Goal: Transaction & Acquisition: Subscribe to service/newsletter

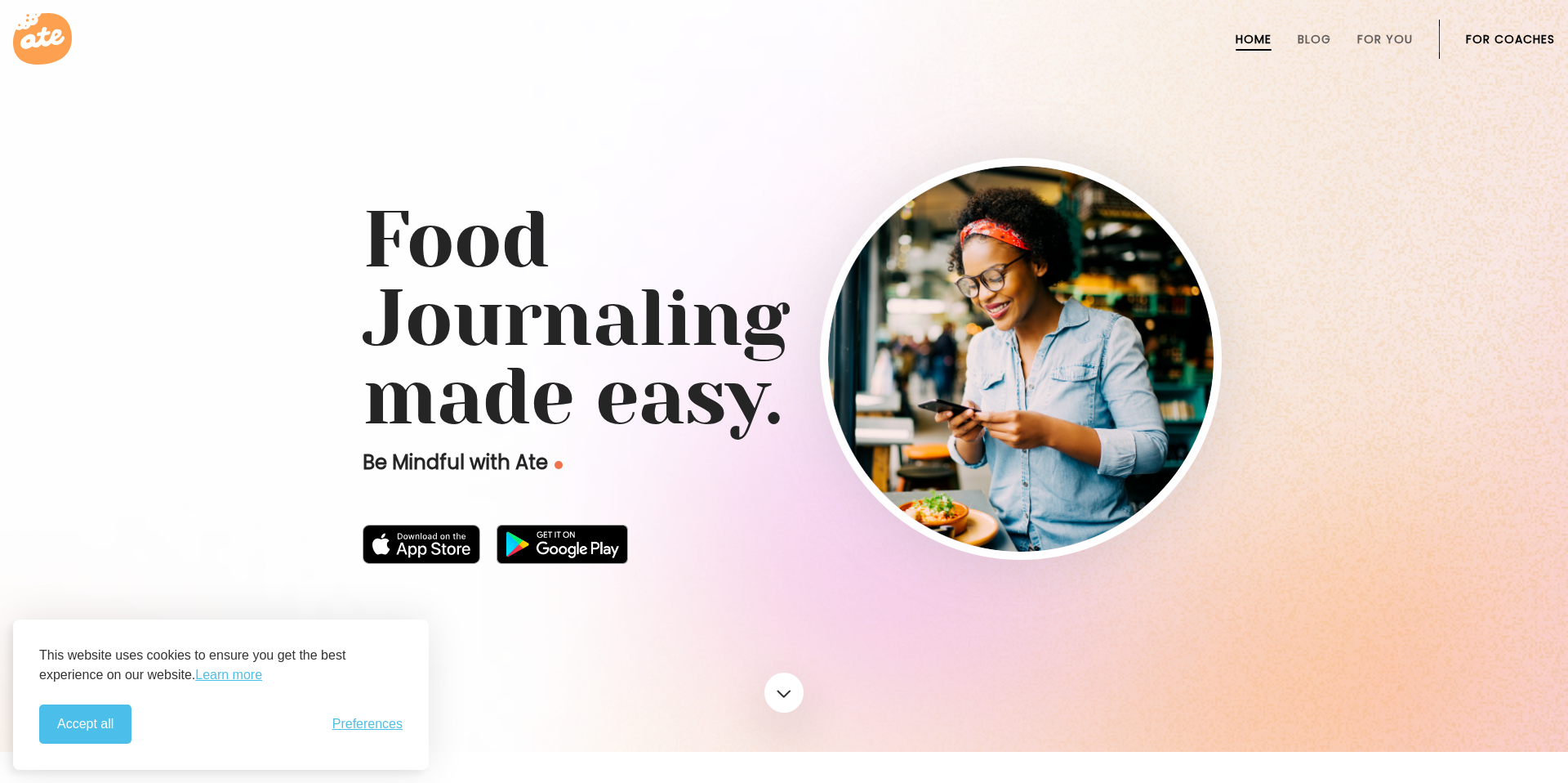
click at [1516, 34] on link "For Coaches" at bounding box center [1510, 39] width 89 height 13
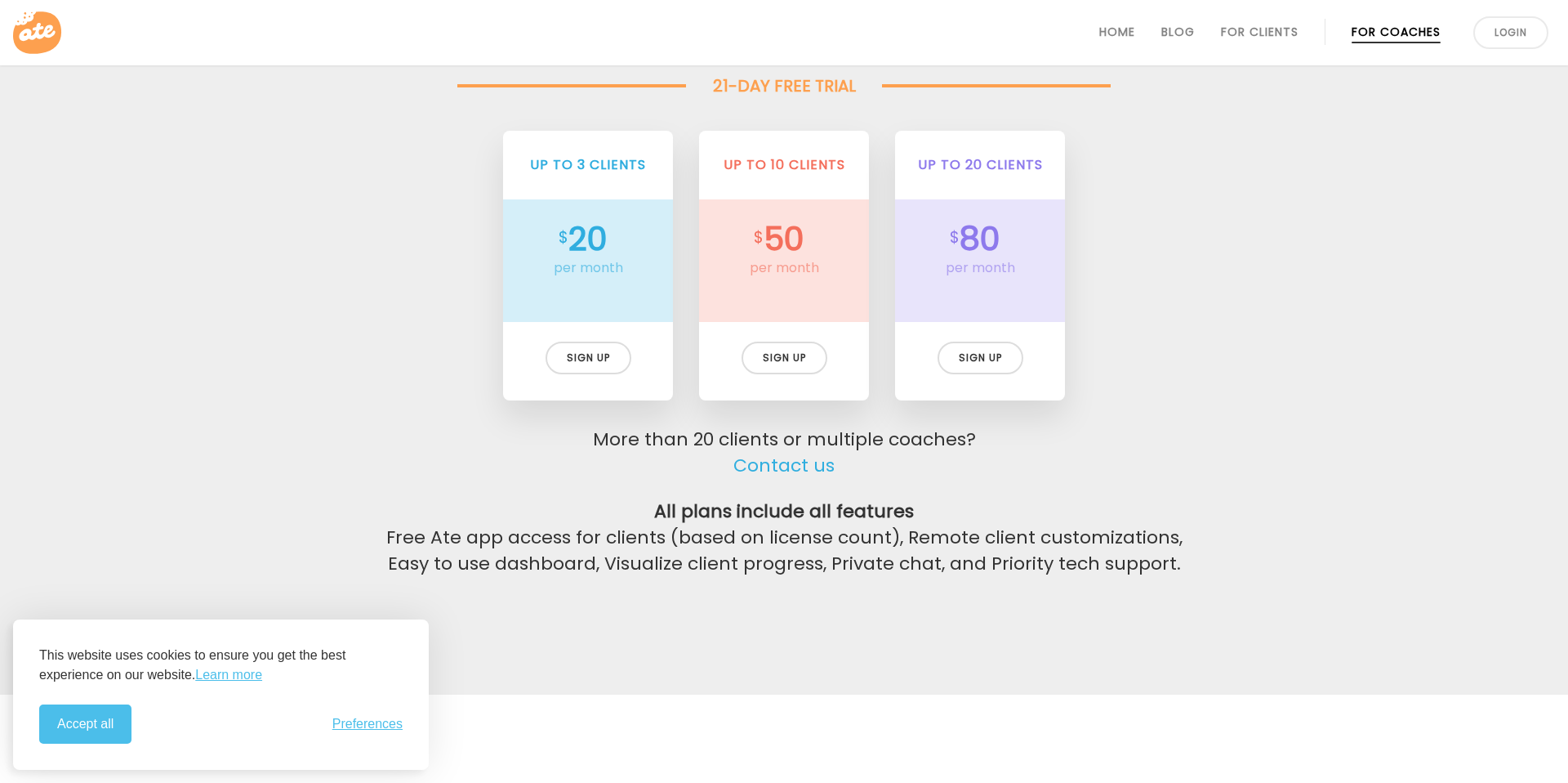
scroll to position [3799, 0]
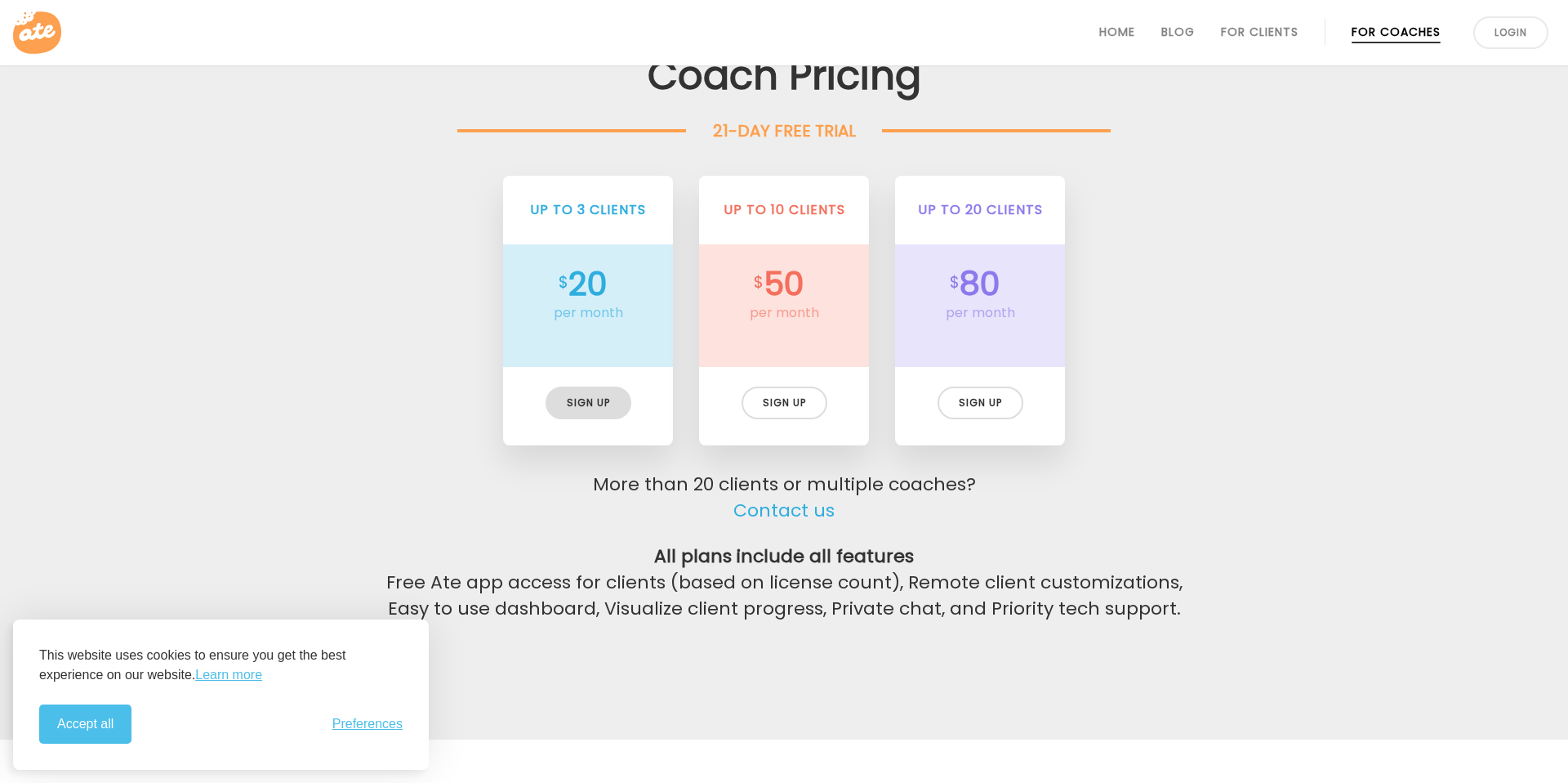
click at [584, 403] on div "Sign up" at bounding box center [589, 402] width 86 height 33
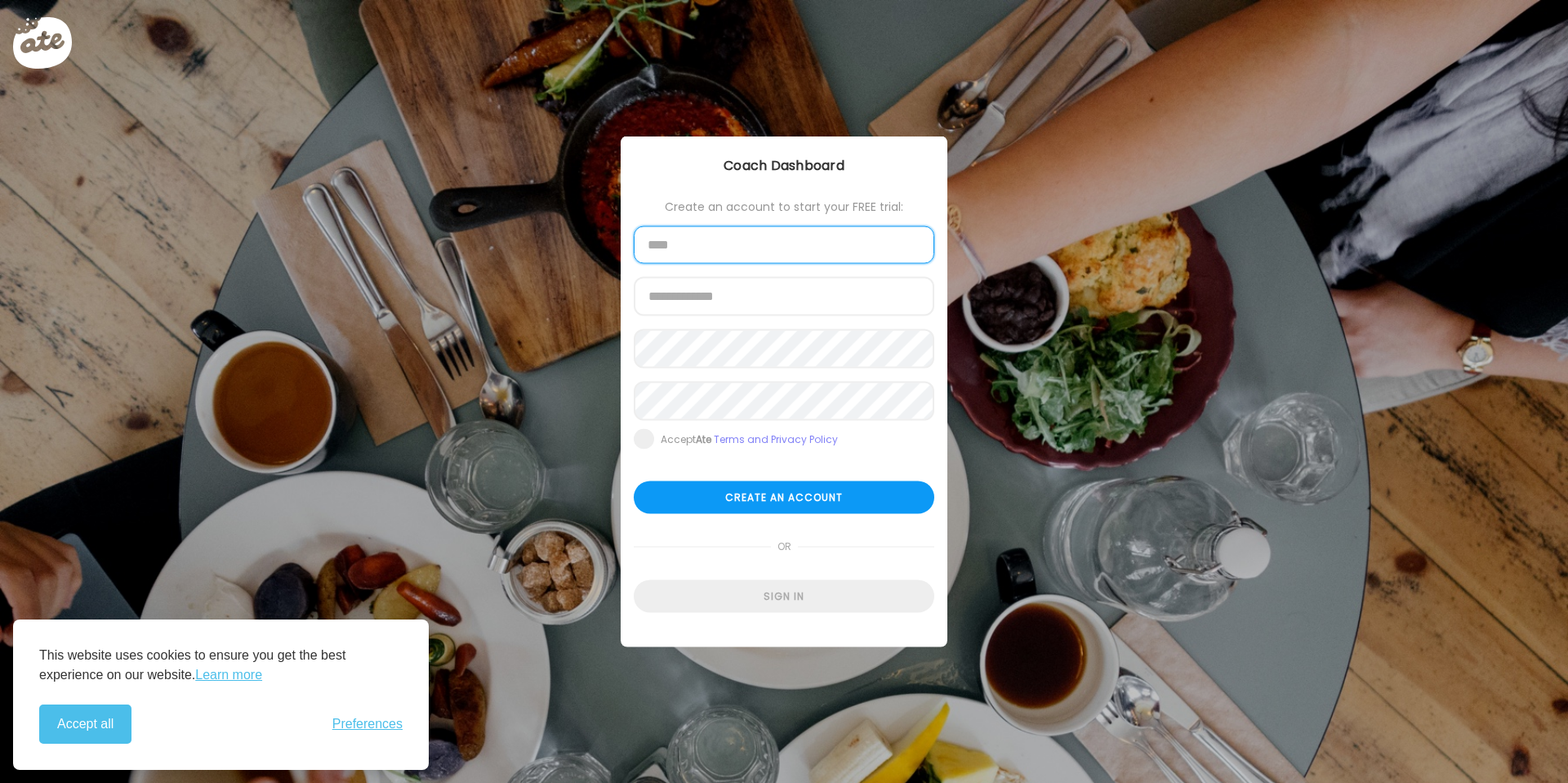
click at [744, 251] on input "text" at bounding box center [784, 244] width 301 height 38
type input "**********"
click at [759, 294] on input "email" at bounding box center [784, 297] width 301 height 38
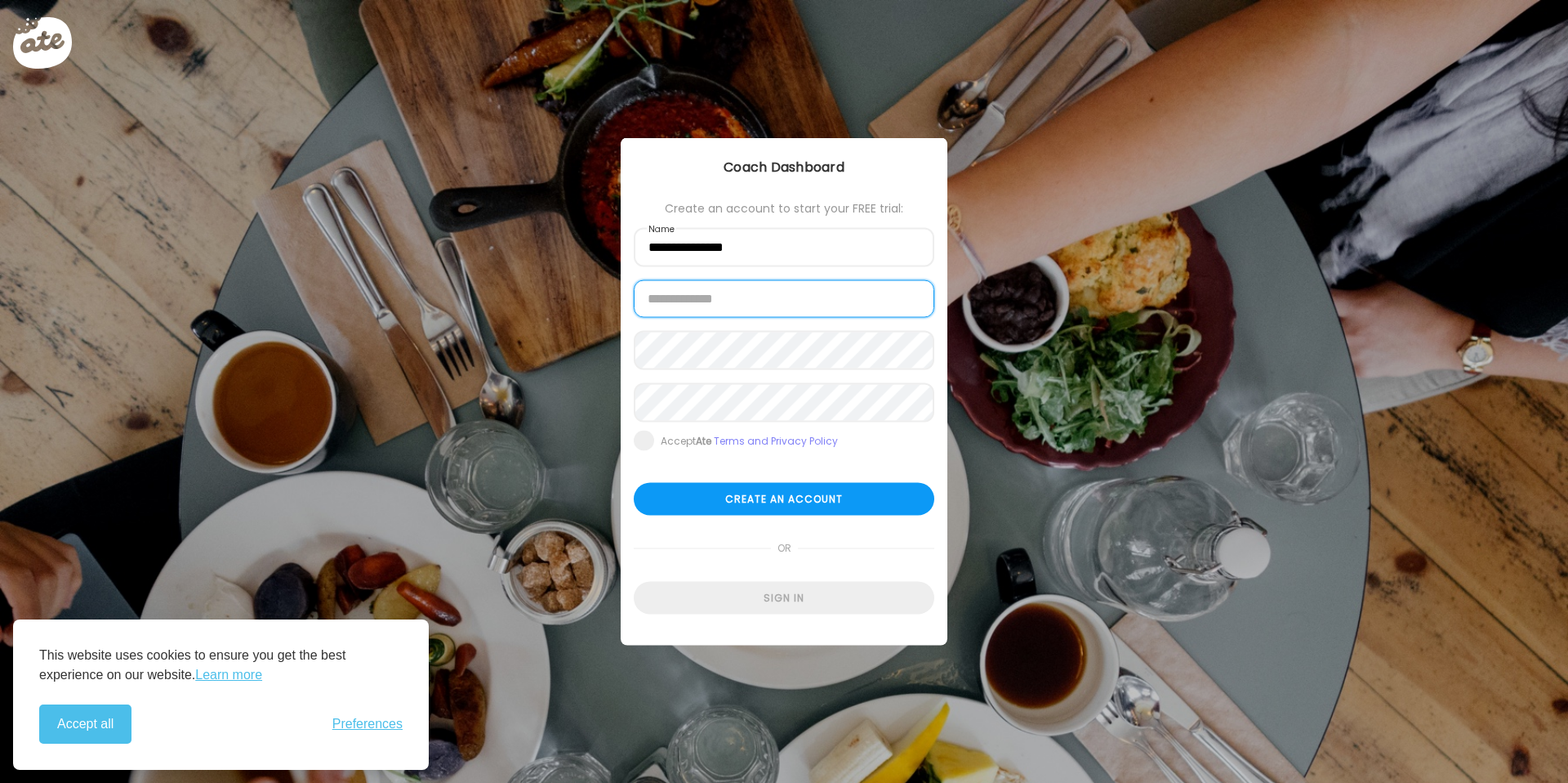
type input "**********"
click at [646, 444] on span at bounding box center [644, 440] width 20 height 20
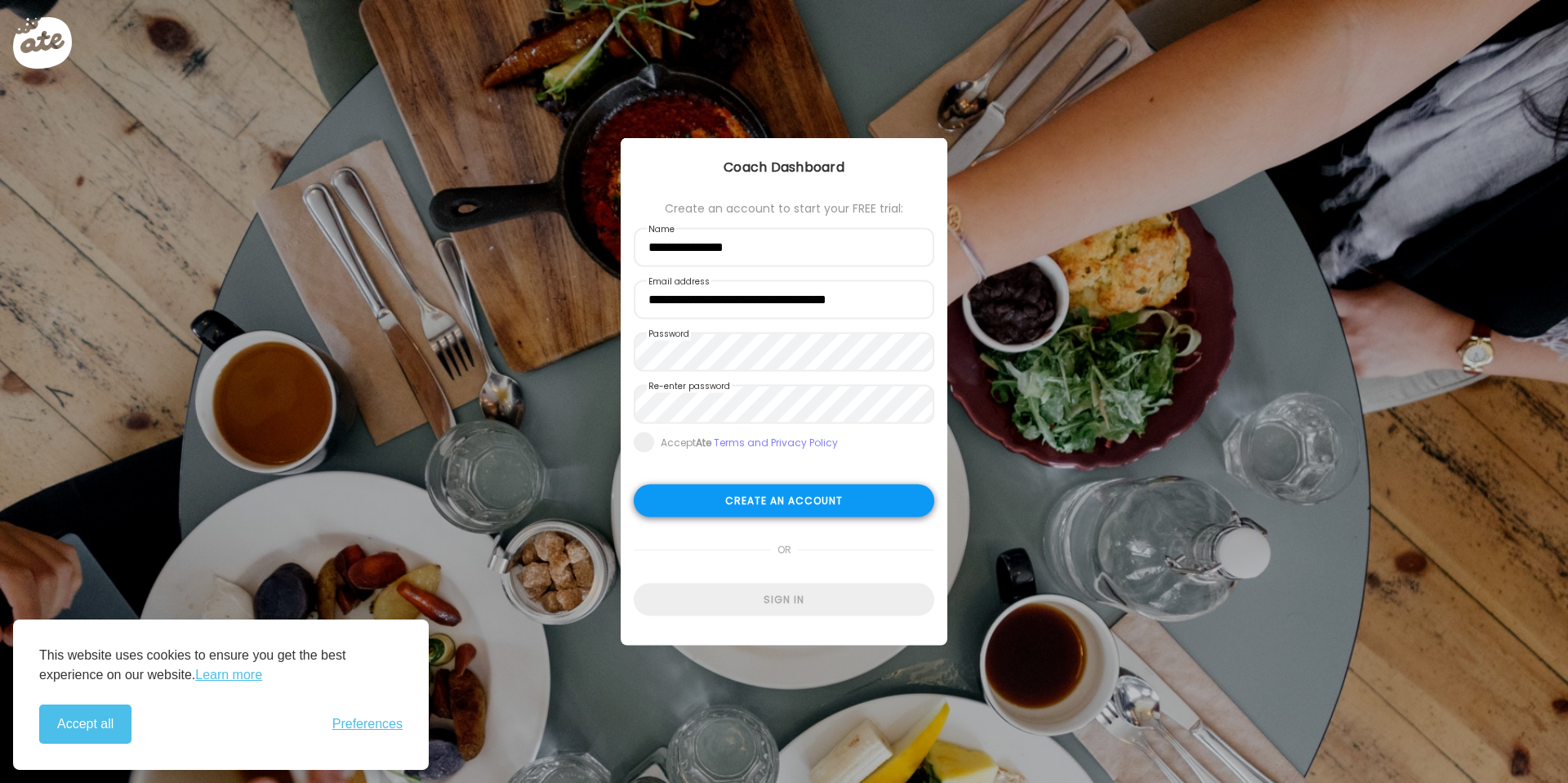
click at [764, 502] on div "Create an account" at bounding box center [784, 501] width 301 height 33
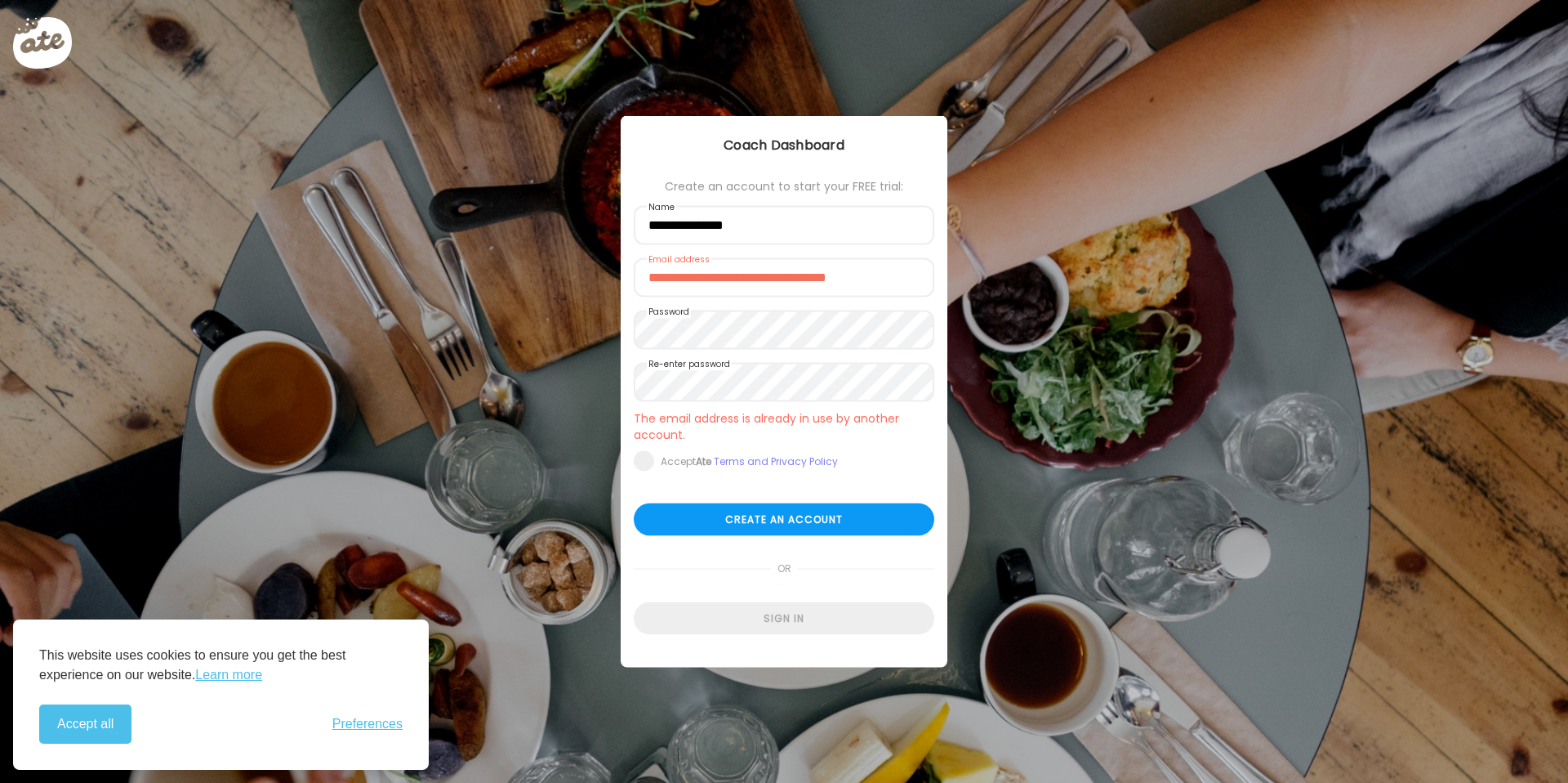
click at [38, 39] on div at bounding box center [55, 55] width 85 height 85
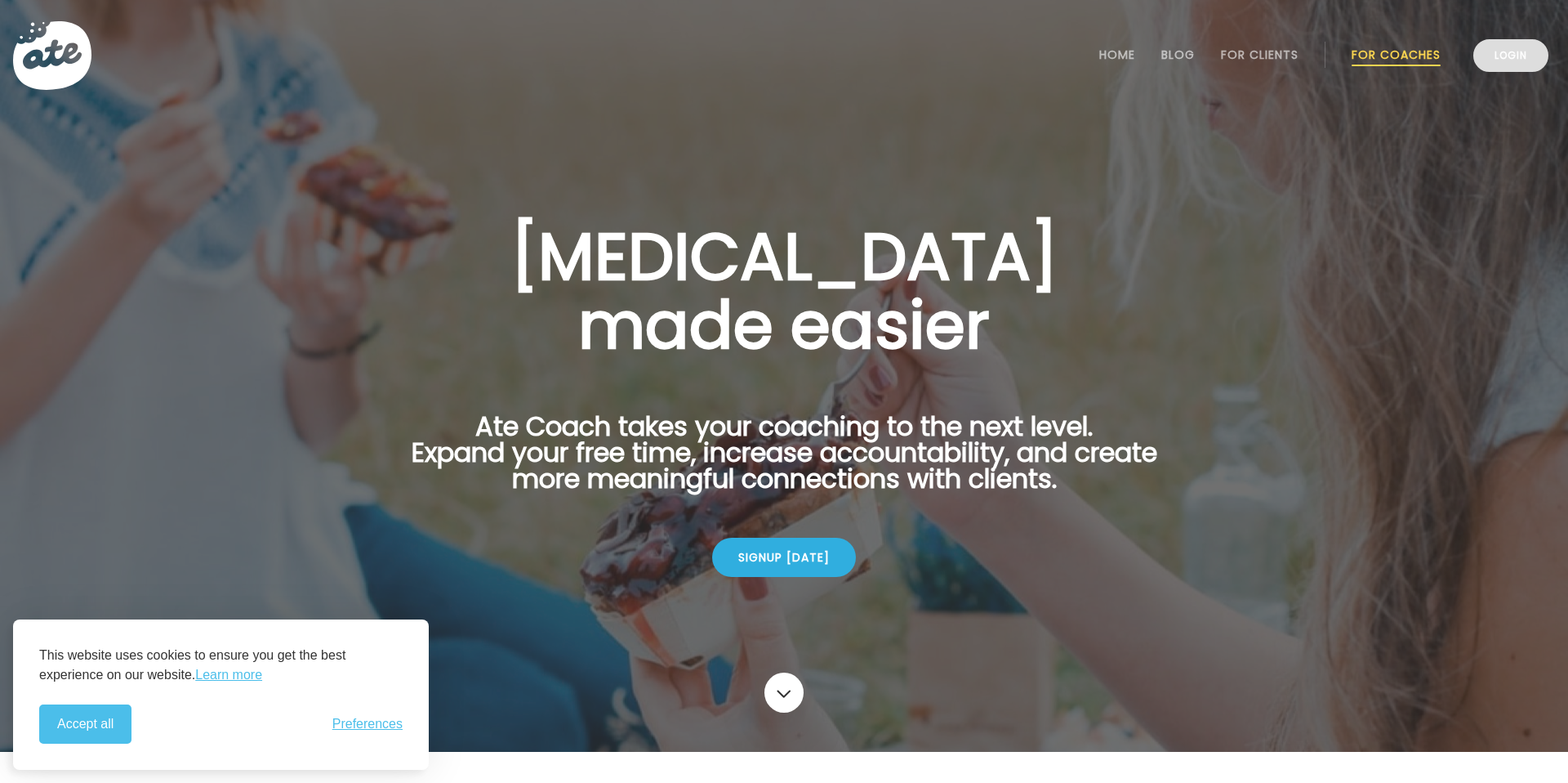
click at [1533, 63] on link "Login" at bounding box center [1510, 55] width 75 height 33
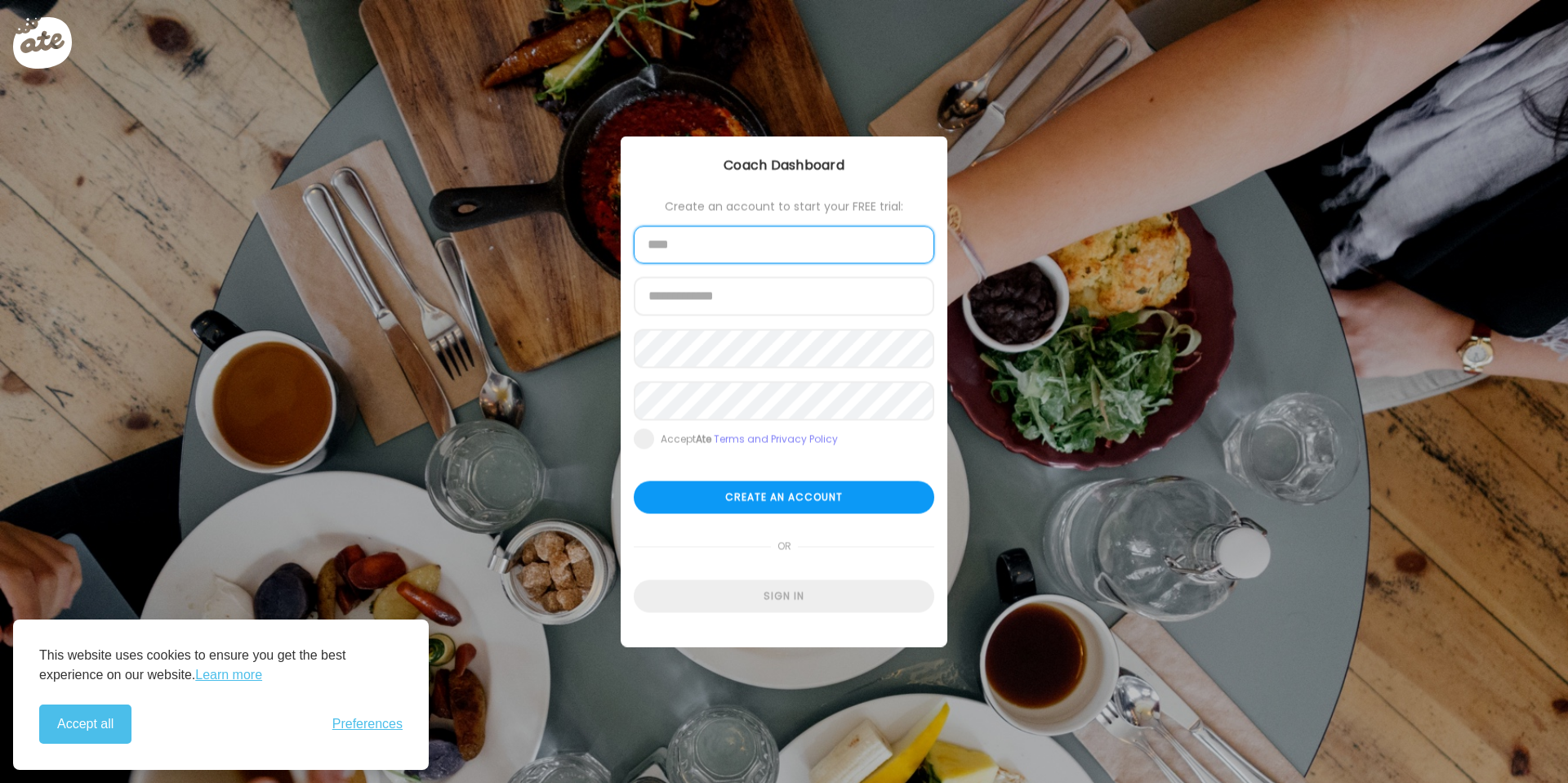
click at [726, 240] on input "text" at bounding box center [784, 244] width 301 height 38
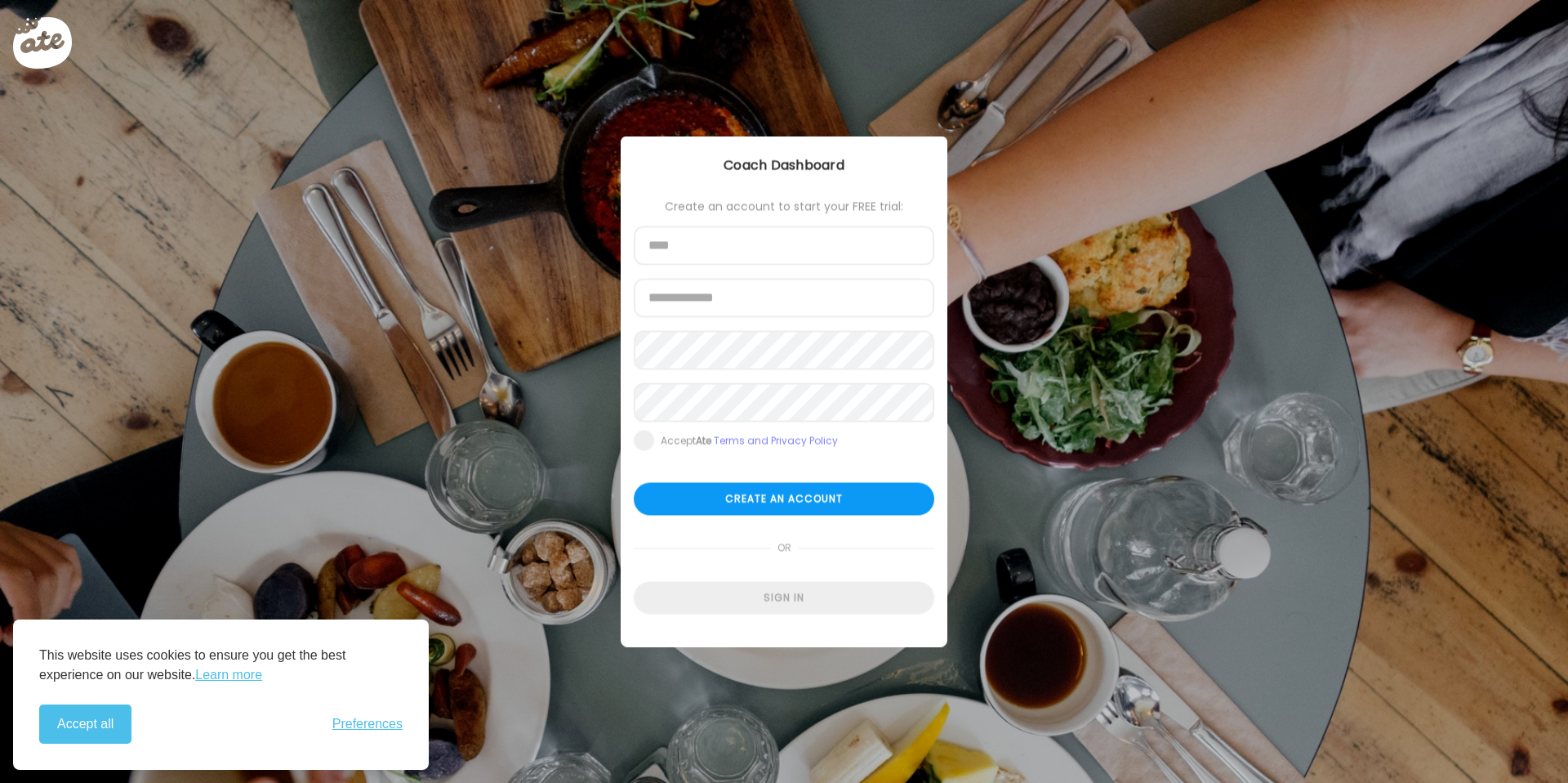
click at [754, 179] on div "Ate Coach Dashboard Coach Dashboard" at bounding box center [784, 166] width 327 height 59
click at [747, 604] on div "Sign in" at bounding box center [784, 597] width 301 height 33
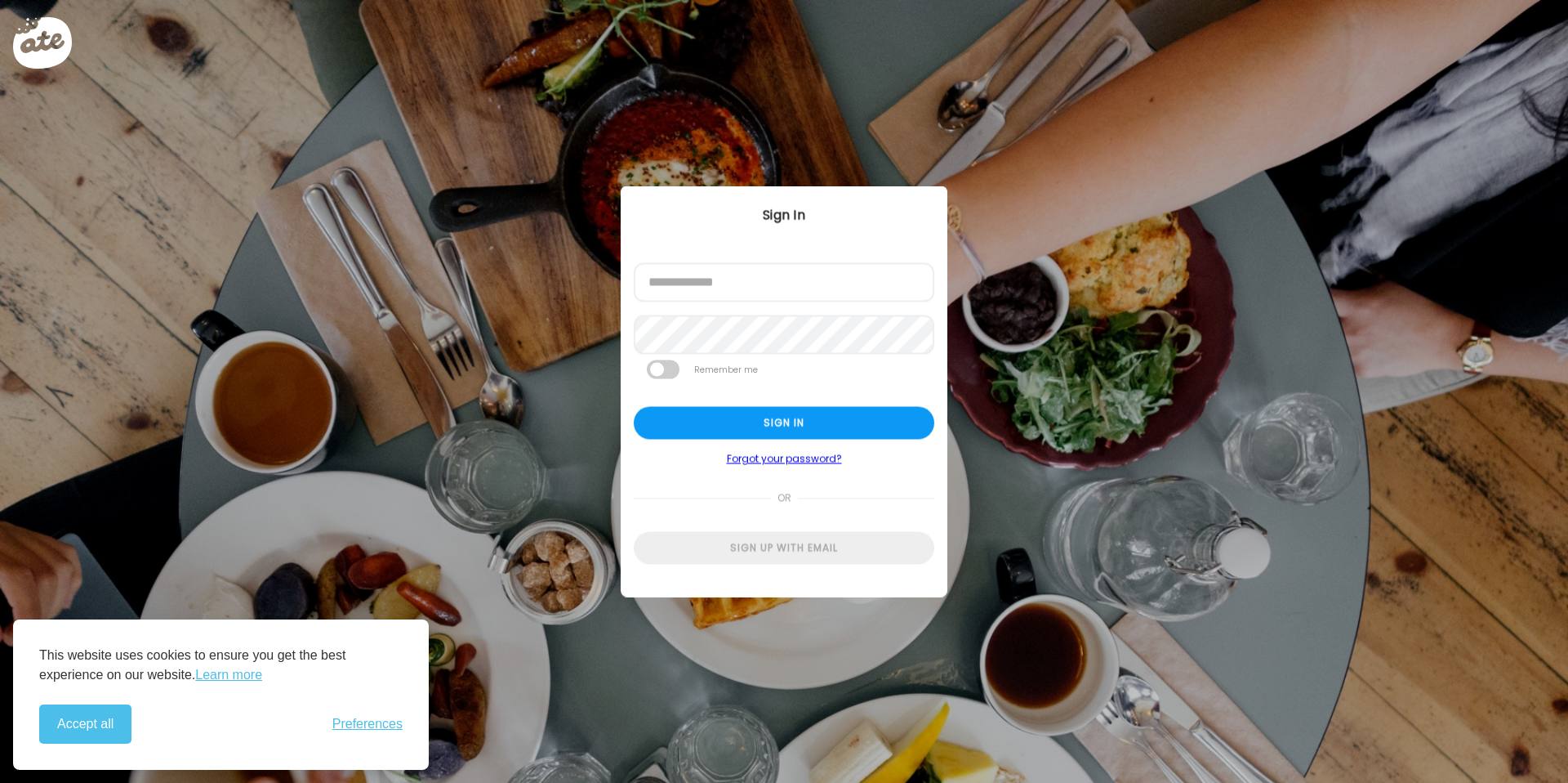
click at [702, 273] on label "Email address" at bounding box center [679, 269] width 65 height 13
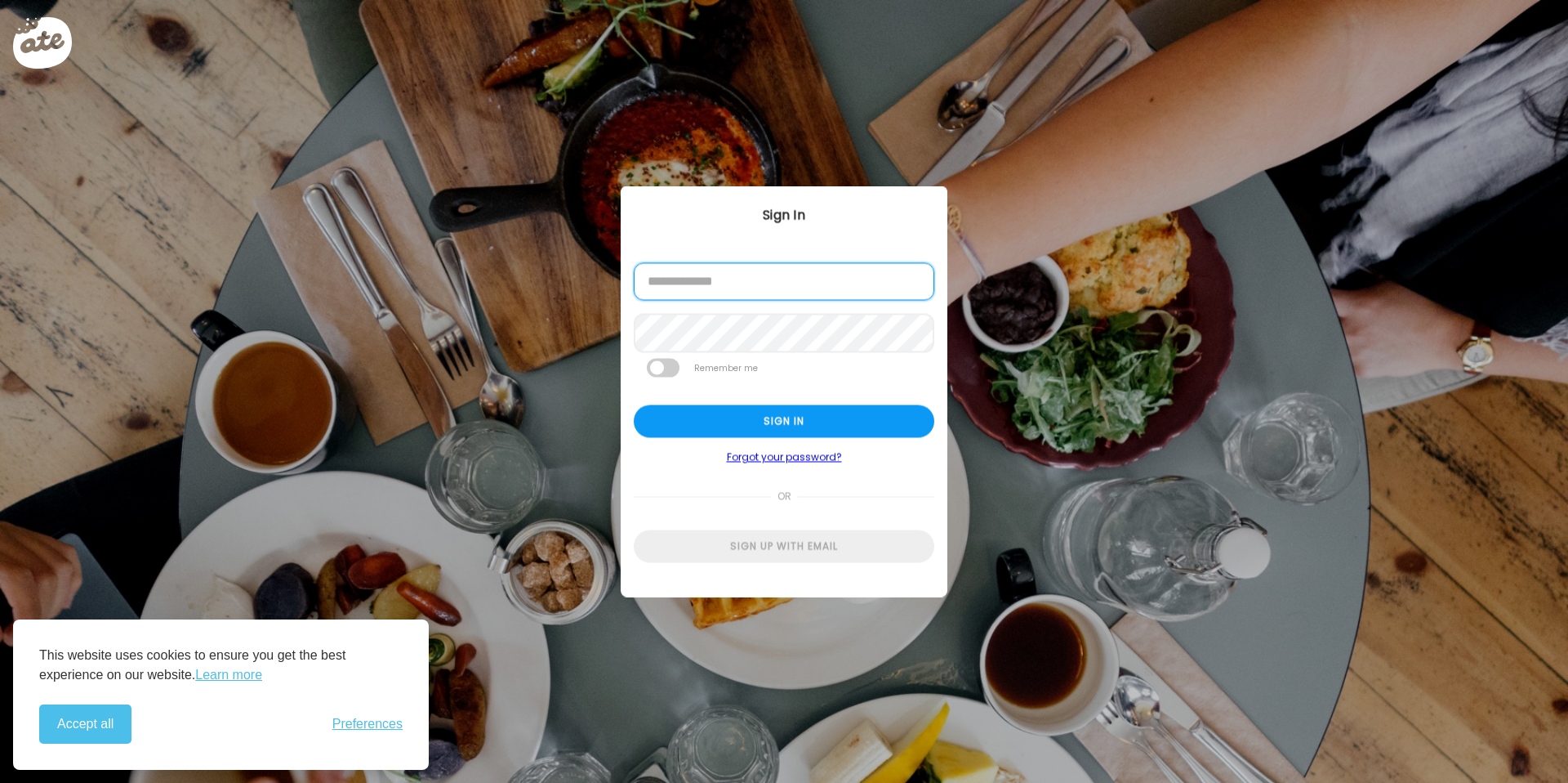
click at [701, 279] on input "email" at bounding box center [784, 281] width 301 height 38
type input "**********"
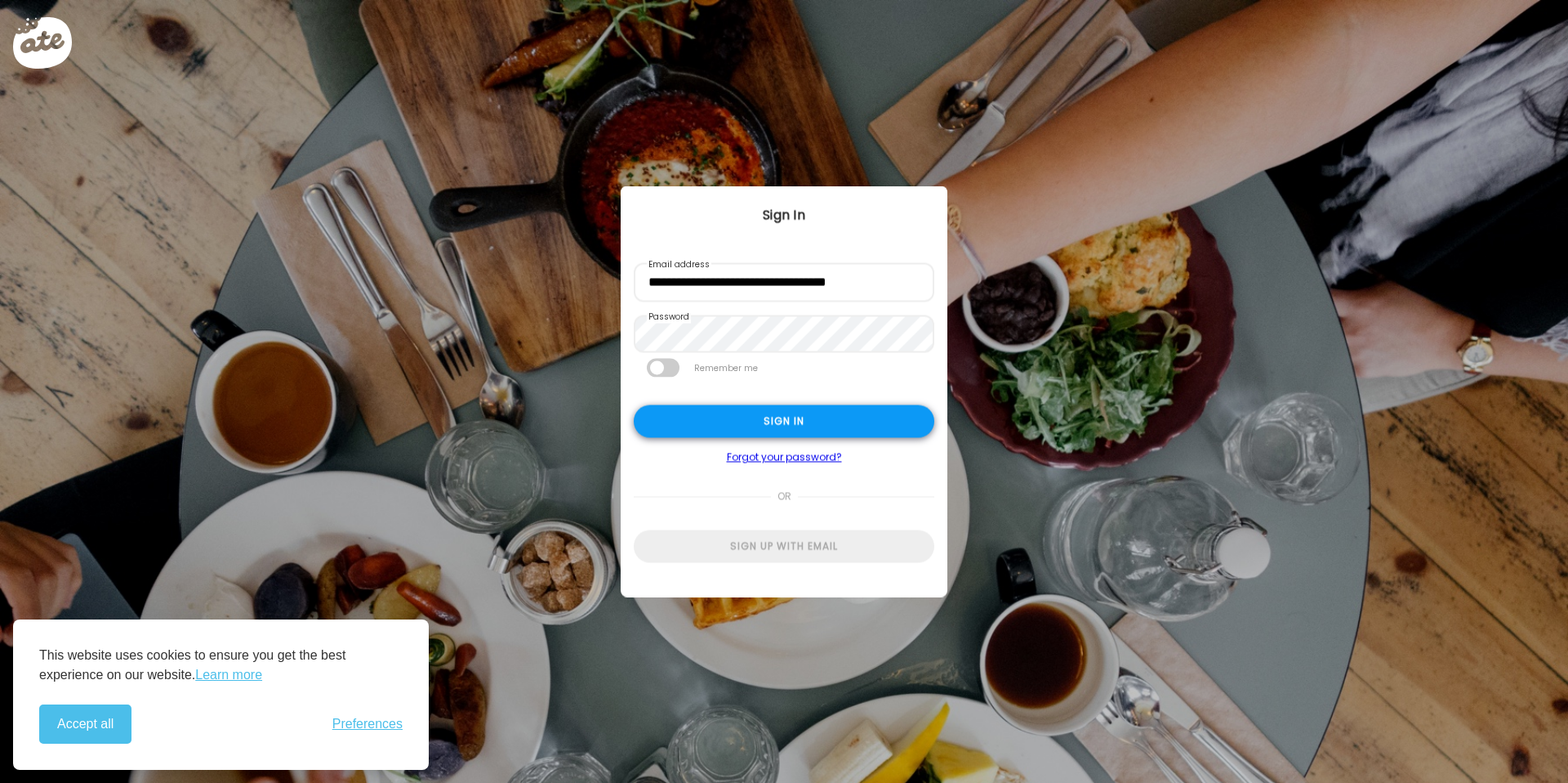
click at [747, 406] on div "Sign in" at bounding box center [784, 421] width 301 height 33
type input "**********"
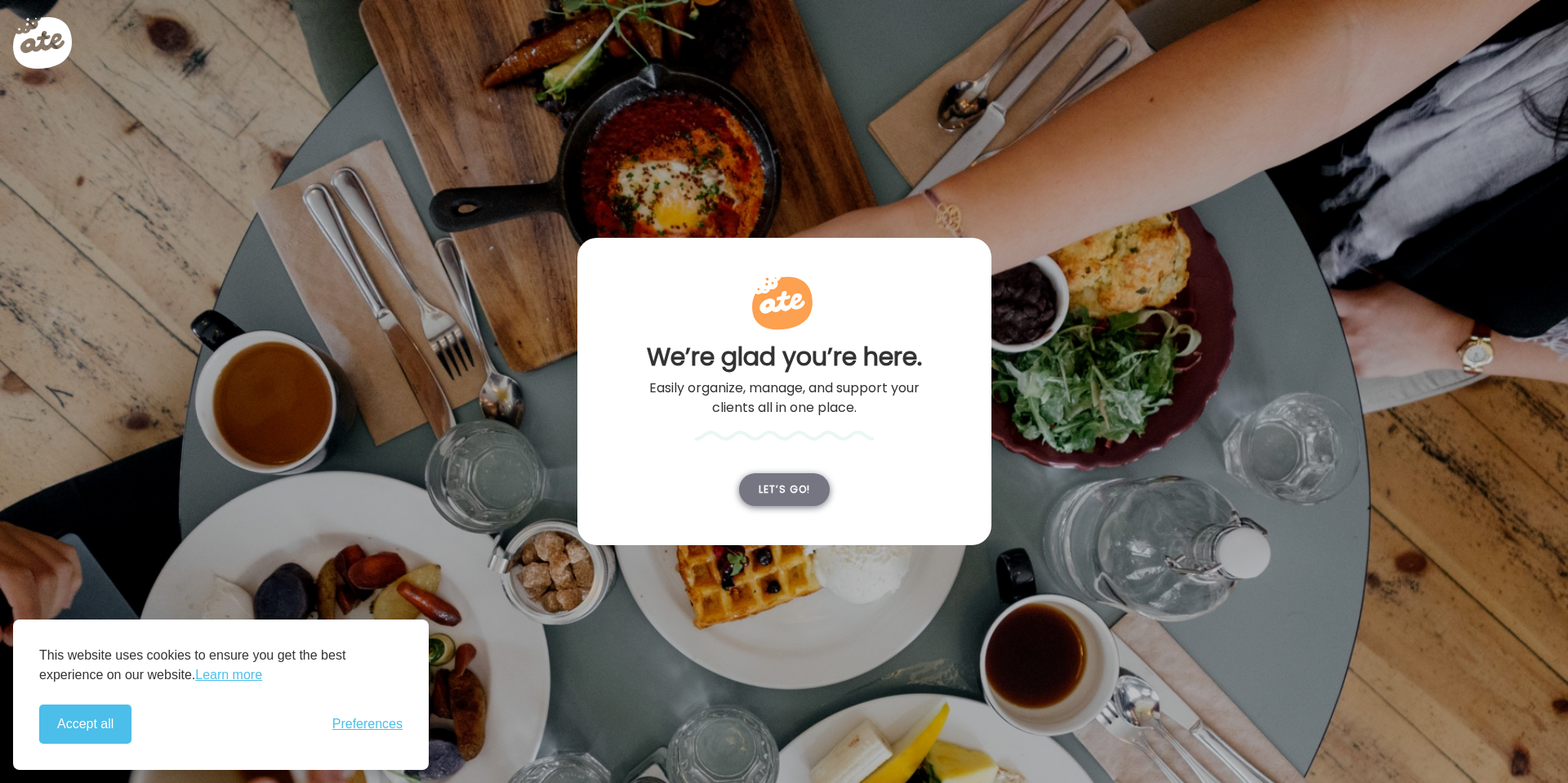
click at [780, 489] on div "Let’s go!" at bounding box center [784, 489] width 91 height 33
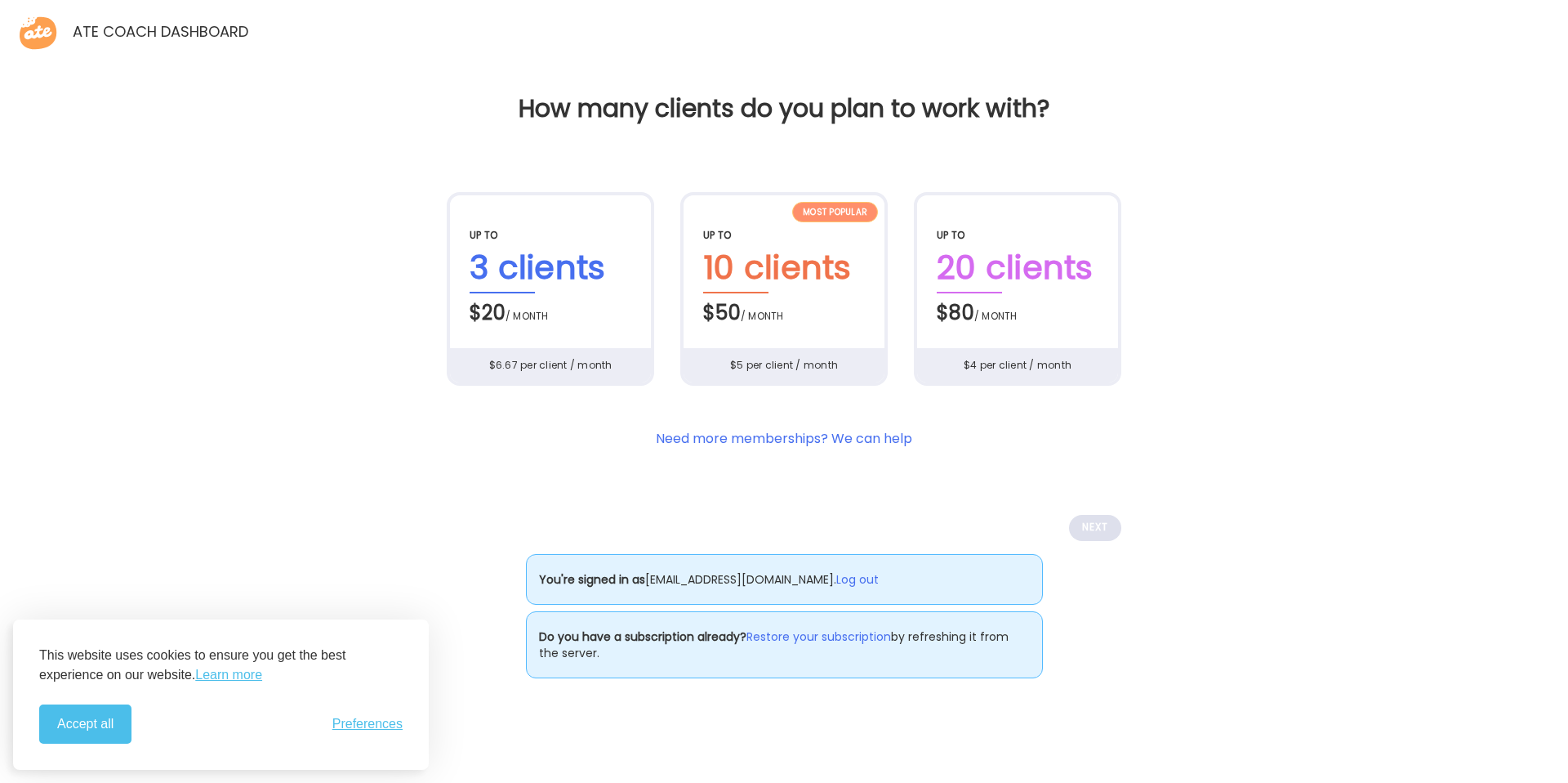
click at [501, 315] on div "$20 / month" at bounding box center [550, 310] width 162 height 34
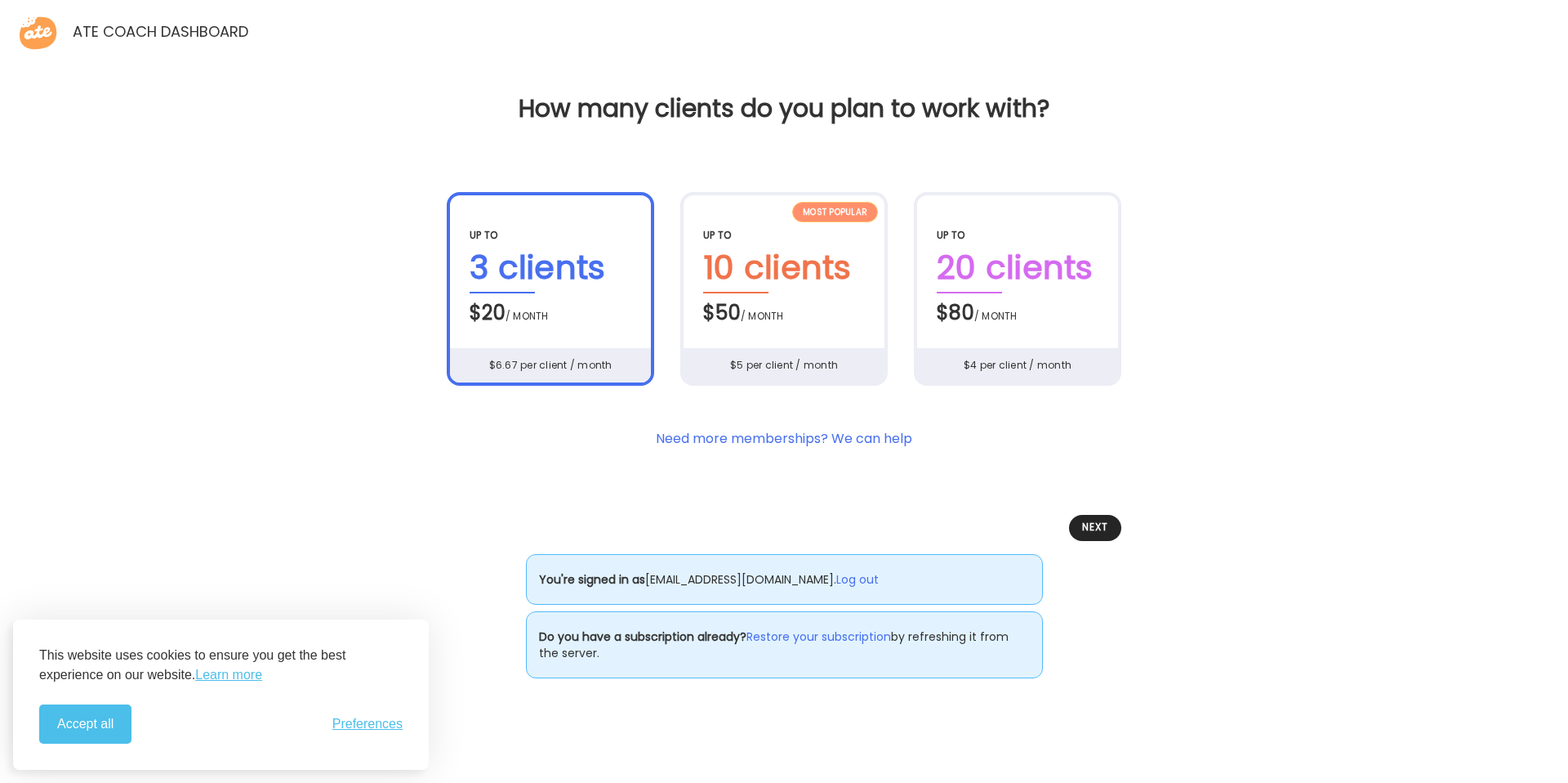
click at [1104, 528] on div "Next" at bounding box center [1095, 528] width 52 height 26
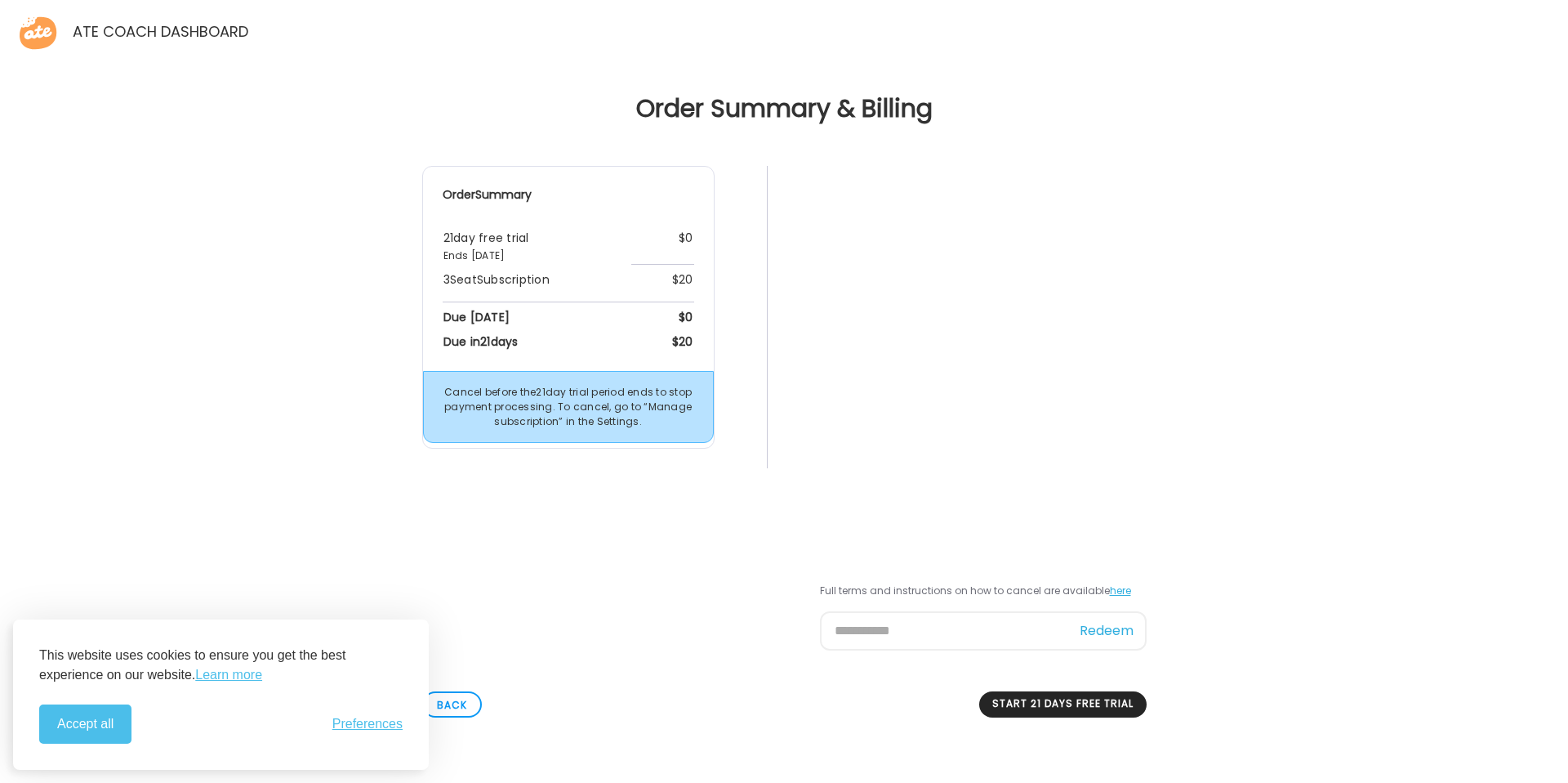
click at [82, 734] on button "Accept all" at bounding box center [86, 723] width 92 height 39
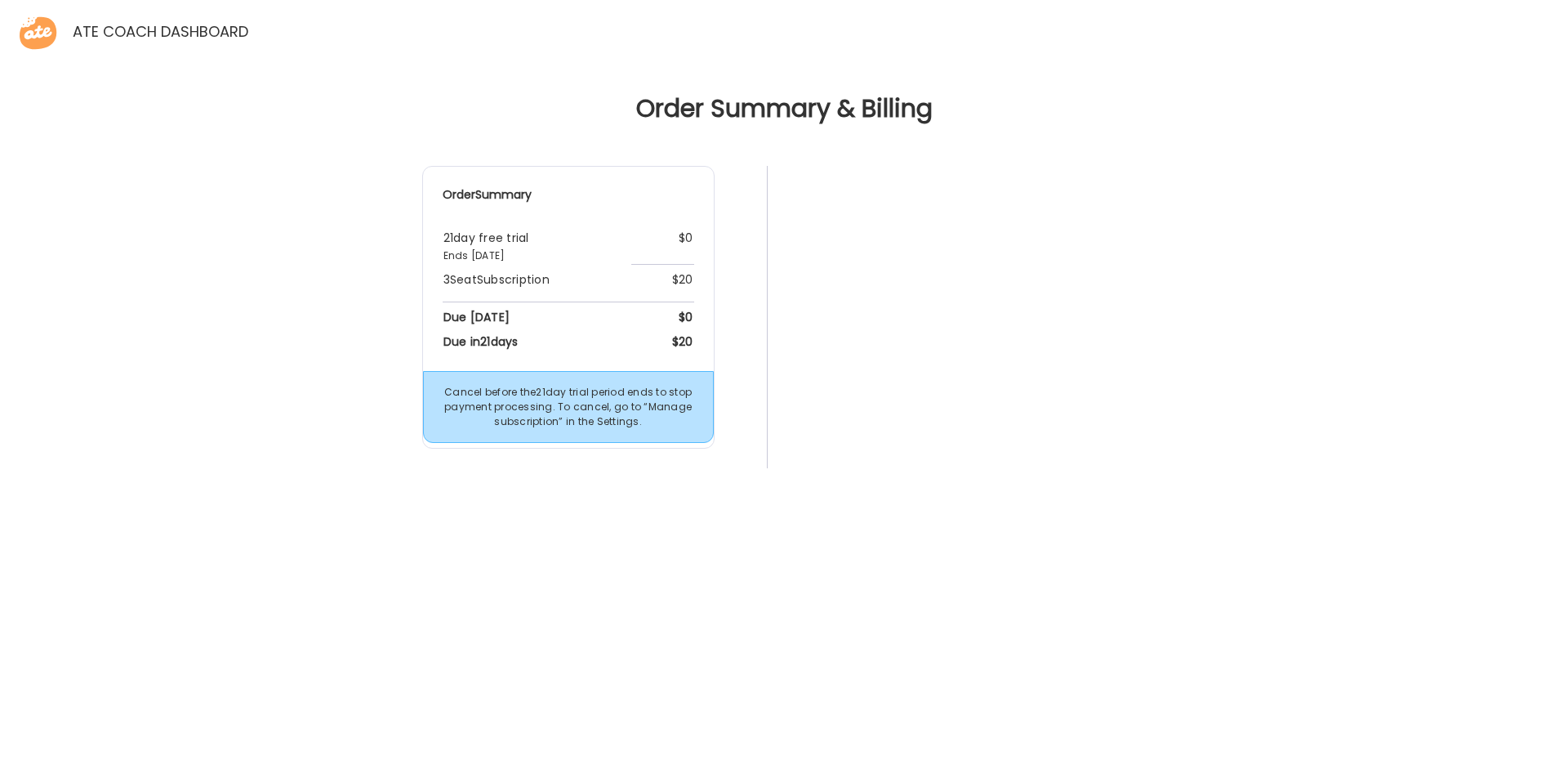
click at [1356, 448] on div "Order Summary 21 day free trial Ends Sep 4th, 2025 $0 3 Seat Subscription $20 D…" at bounding box center [784, 515] width 1542 height 699
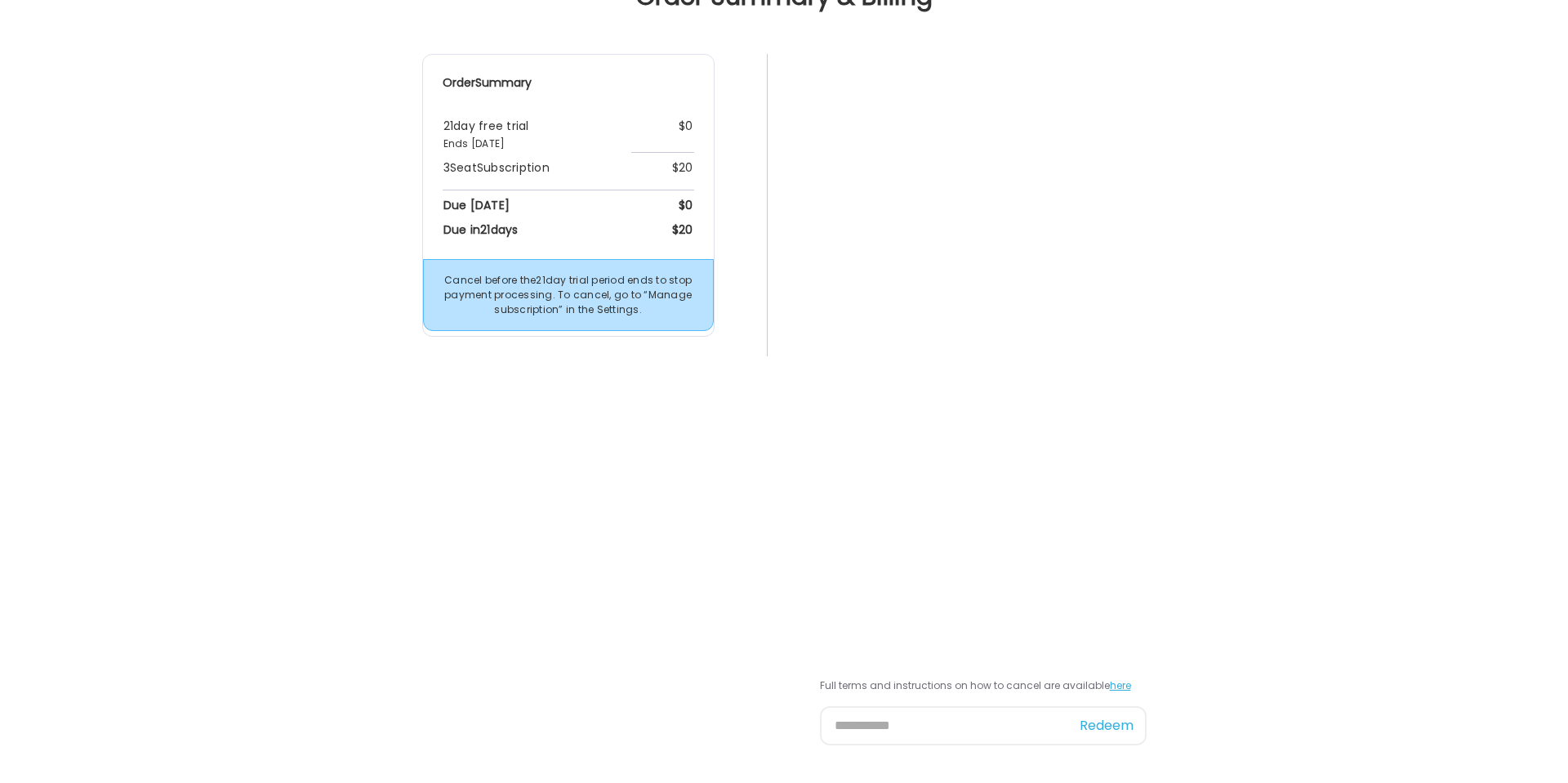
scroll to position [129, 0]
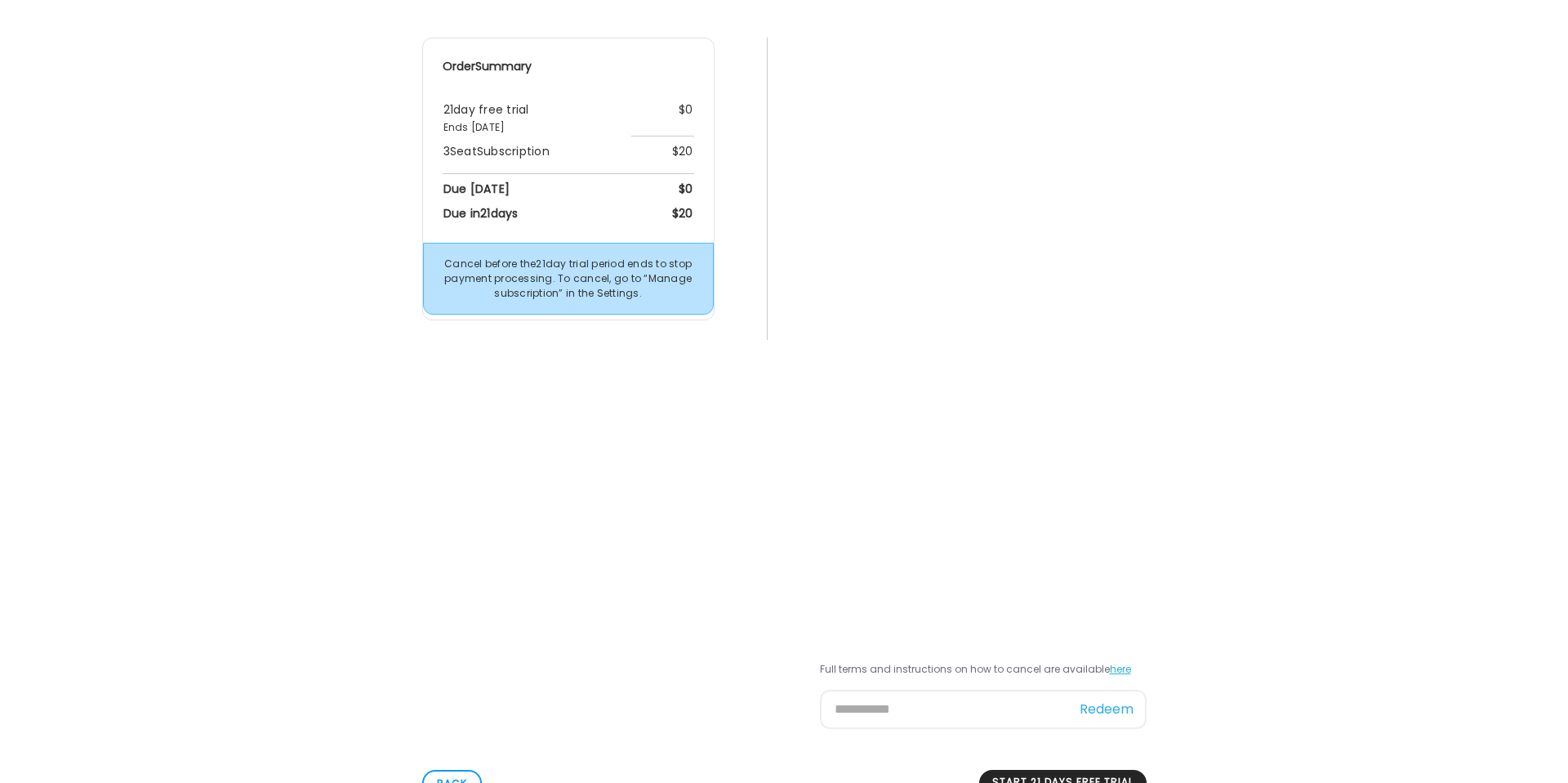
click at [1281, 481] on div "Order Summary 21 day free trial Ends Sep 4th, 2025 $0 3 Seat Subscription $20 D…" at bounding box center [784, 387] width 1542 height 699
click at [675, 661] on div "Order Summary 21 day free trial Ends Sep 4th, 2025 $0 3 Seat Subscription $20 D…" at bounding box center [784, 387] width 1542 height 699
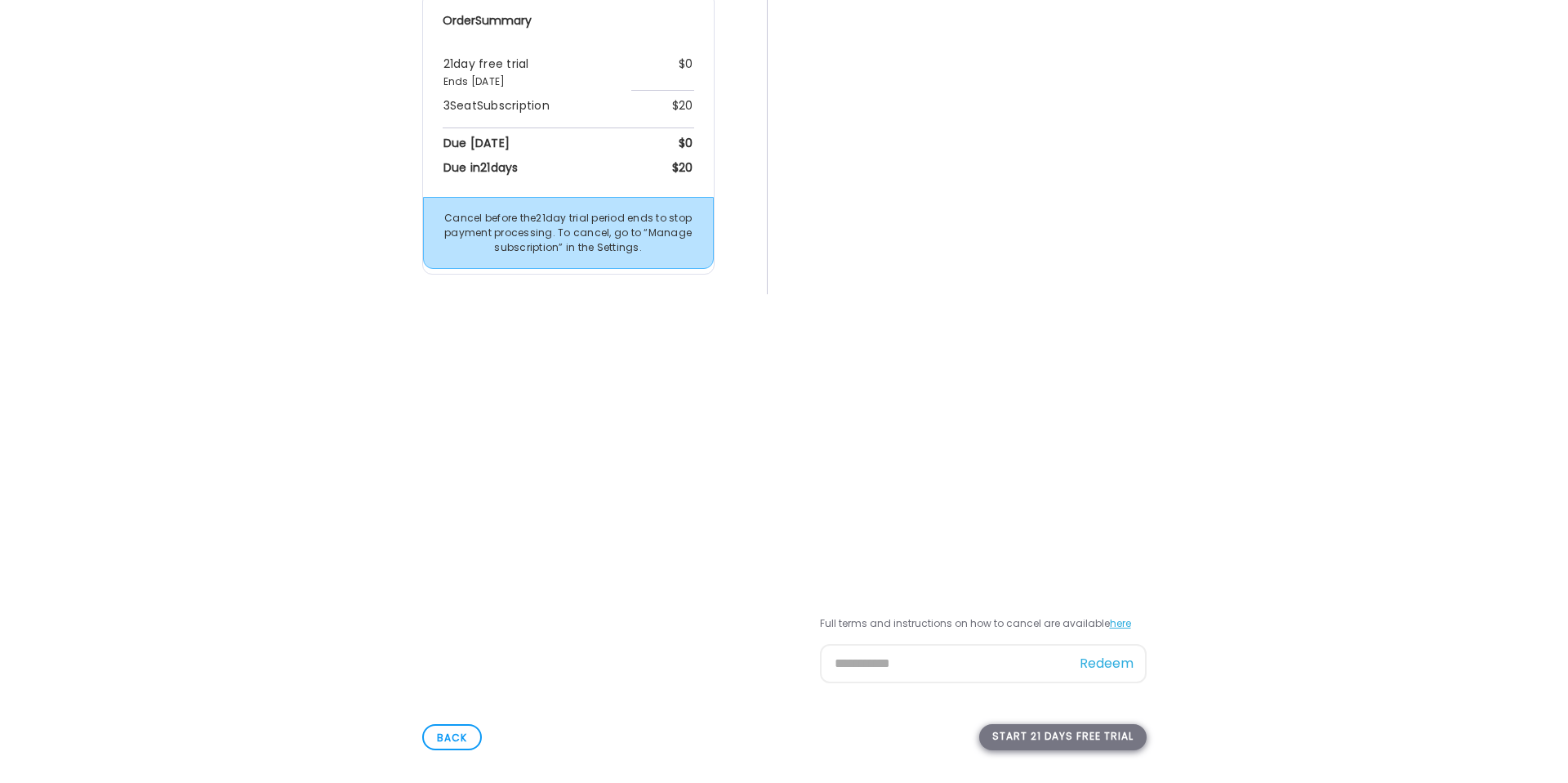
click at [1019, 741] on div "Start 21 days free trial" at bounding box center [1062, 737] width 167 height 26
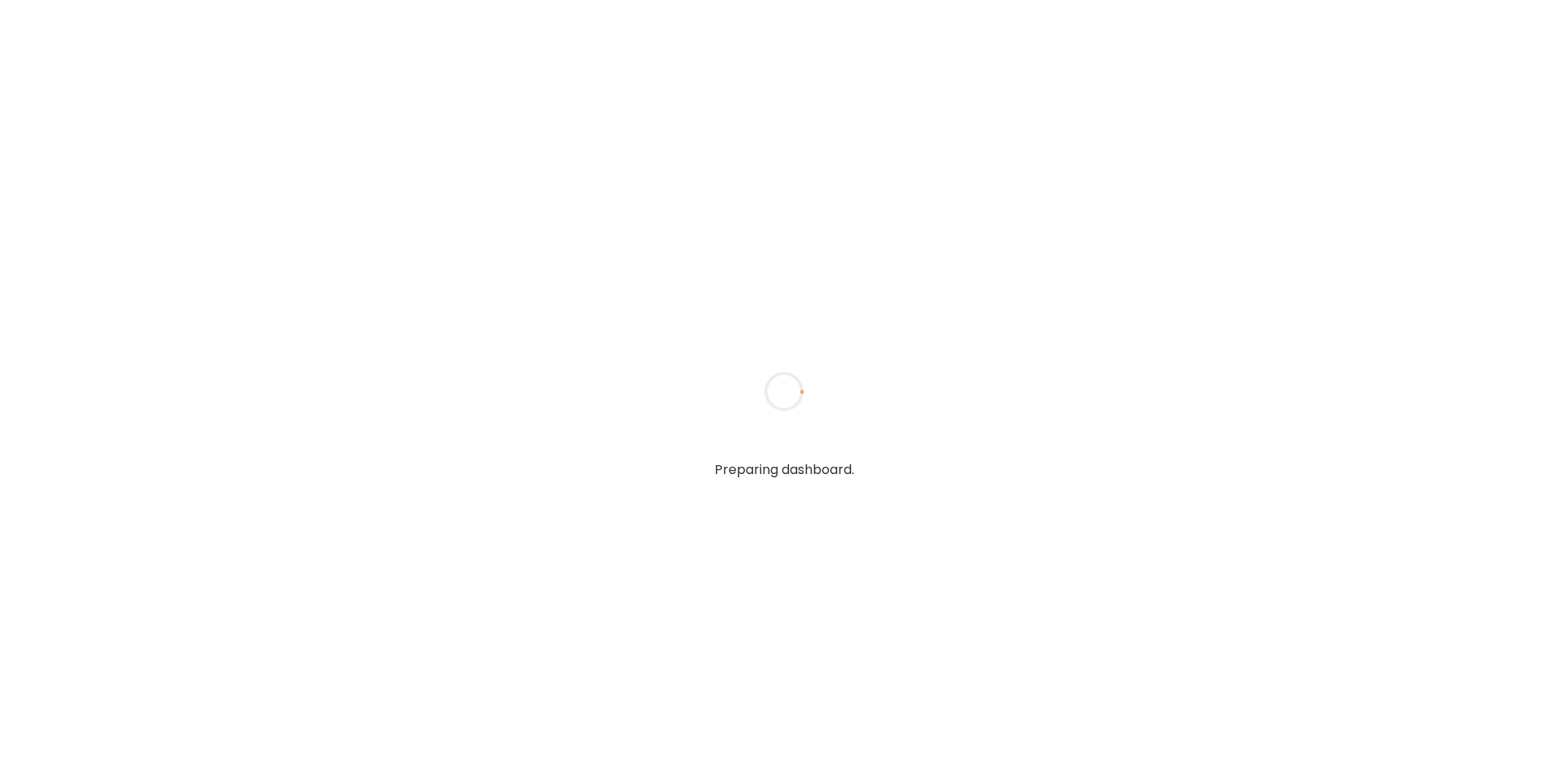
type input "**********"
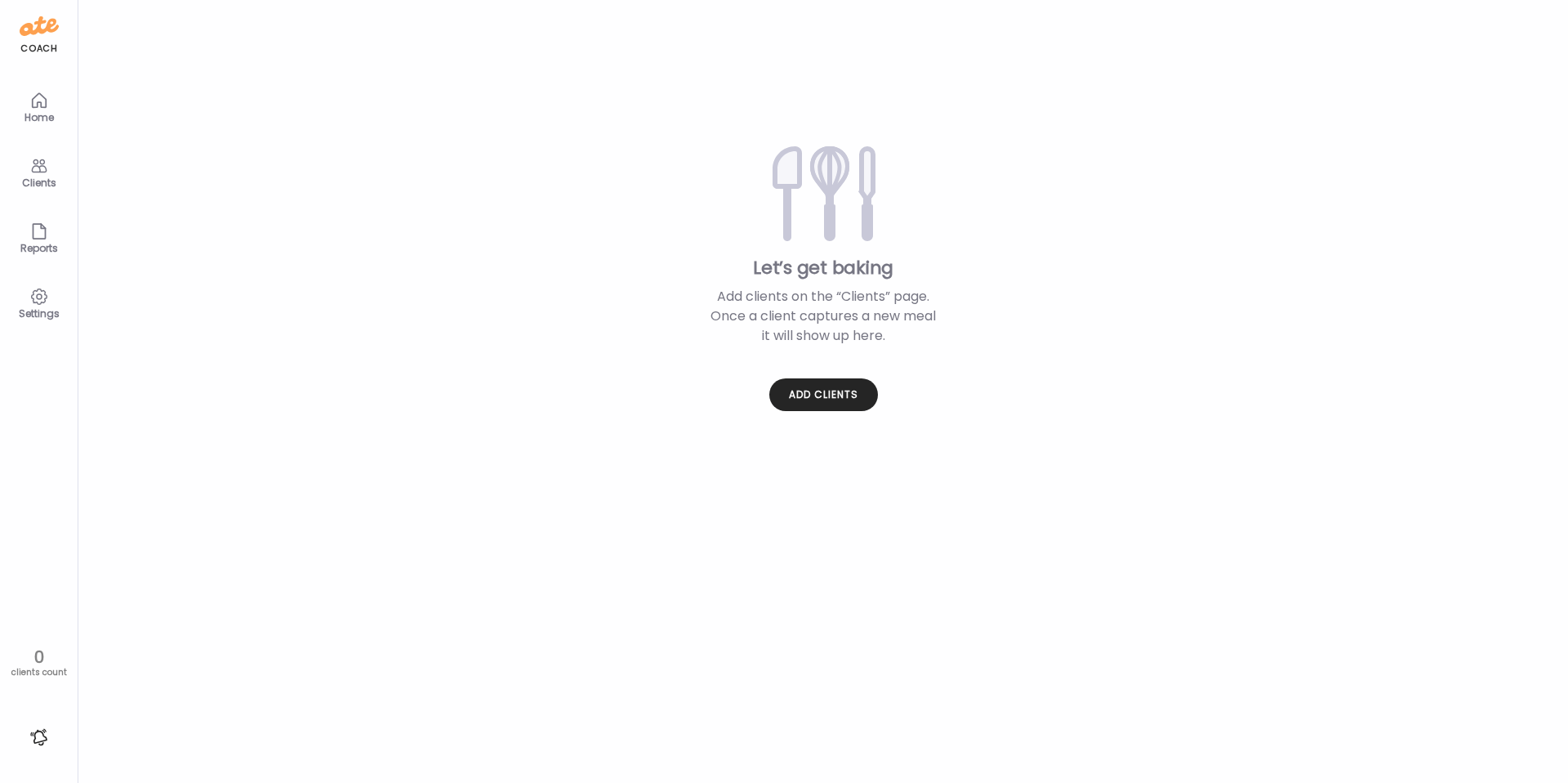
click at [380, 193] on div "Let’s get baking Add clients on the “Clients” page. Once a client captures a ne…" at bounding box center [822, 275] width 1437 height 286
click at [852, 399] on div "Add clients" at bounding box center [823, 394] width 108 height 33
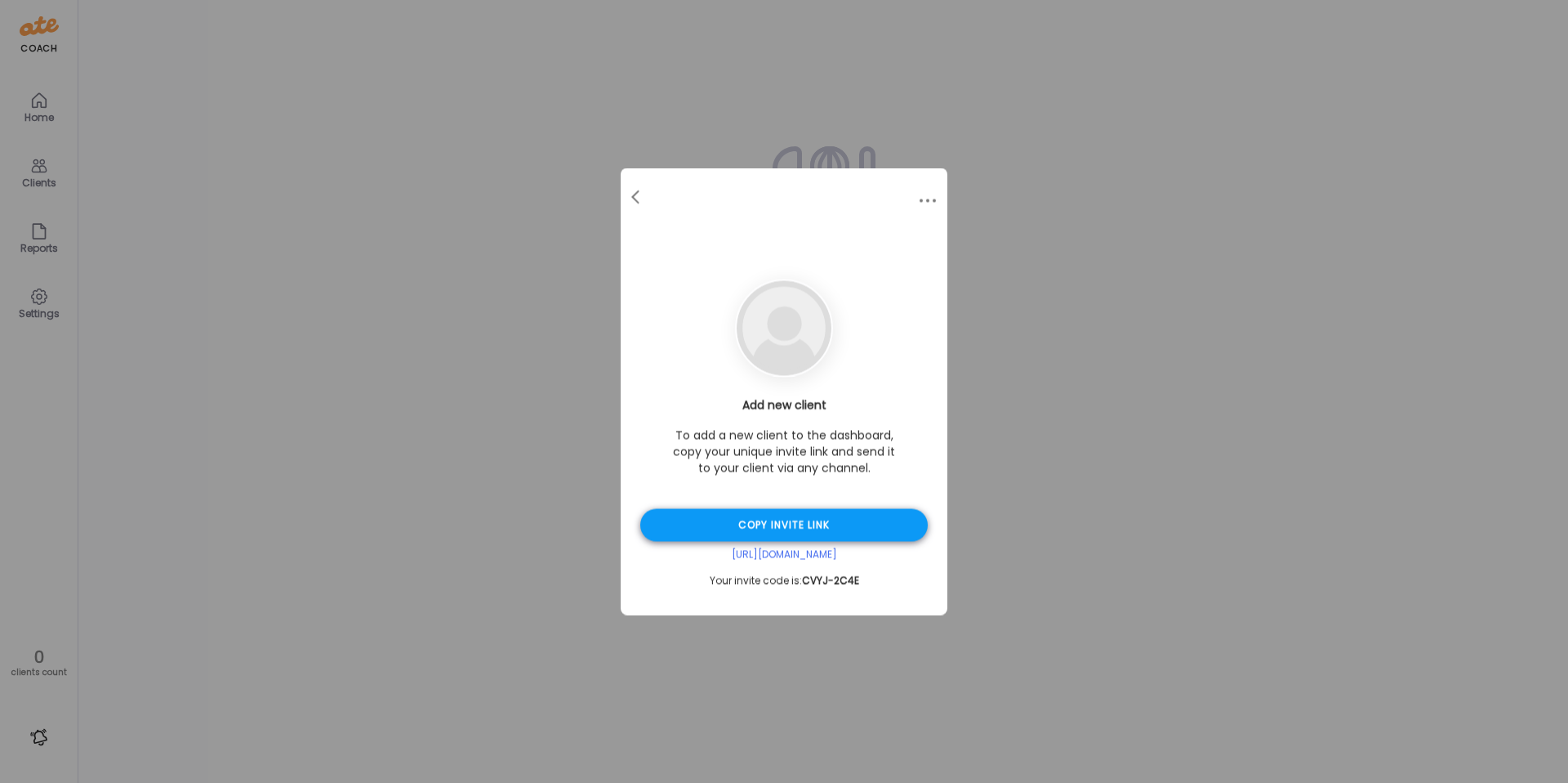
click at [805, 518] on div "Copy invite link" at bounding box center [784, 525] width 287 height 33
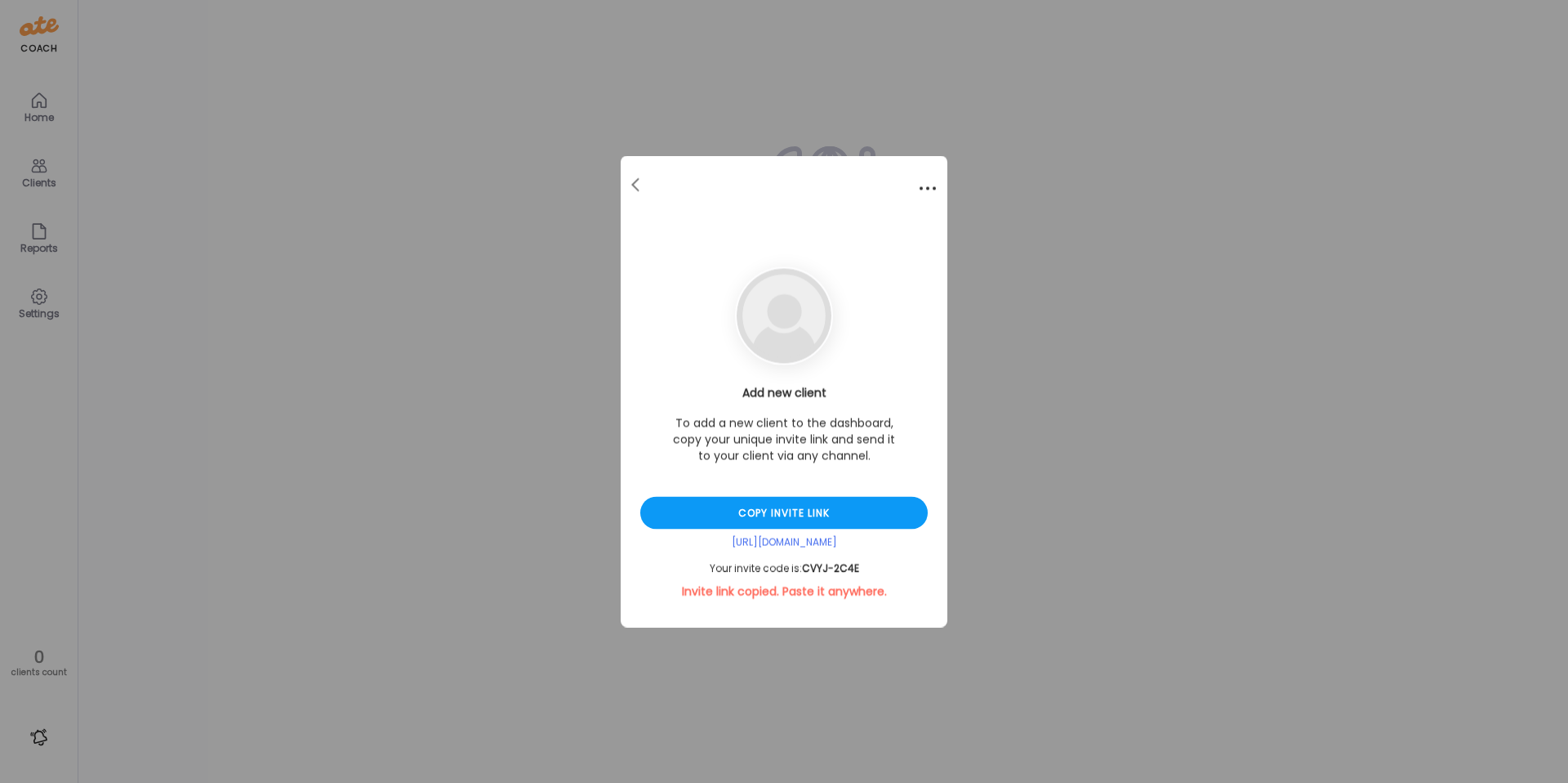
drag, startPoint x: 914, startPoint y: 187, endPoint x: 924, endPoint y: 189, distance: 10.2
click at [915, 187] on div at bounding box center [927, 188] width 33 height 33
click at [924, 19] on body "Customize your cookie preferences We respect your right to privacy. You can cho…" at bounding box center [784, 9] width 1568 height 19
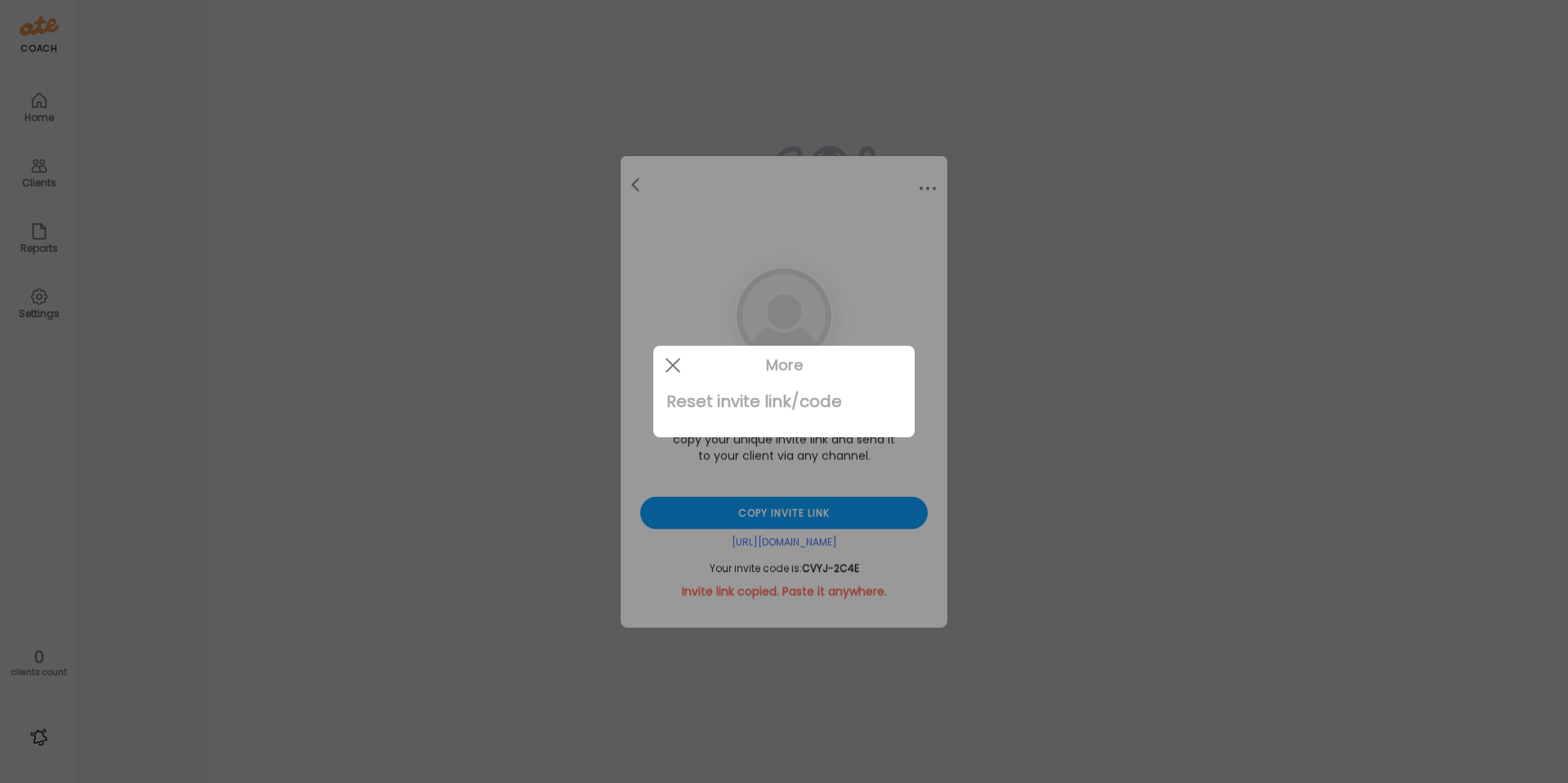
click at [764, 405] on div "Reset invite link/code" at bounding box center [784, 401] width 235 height 33
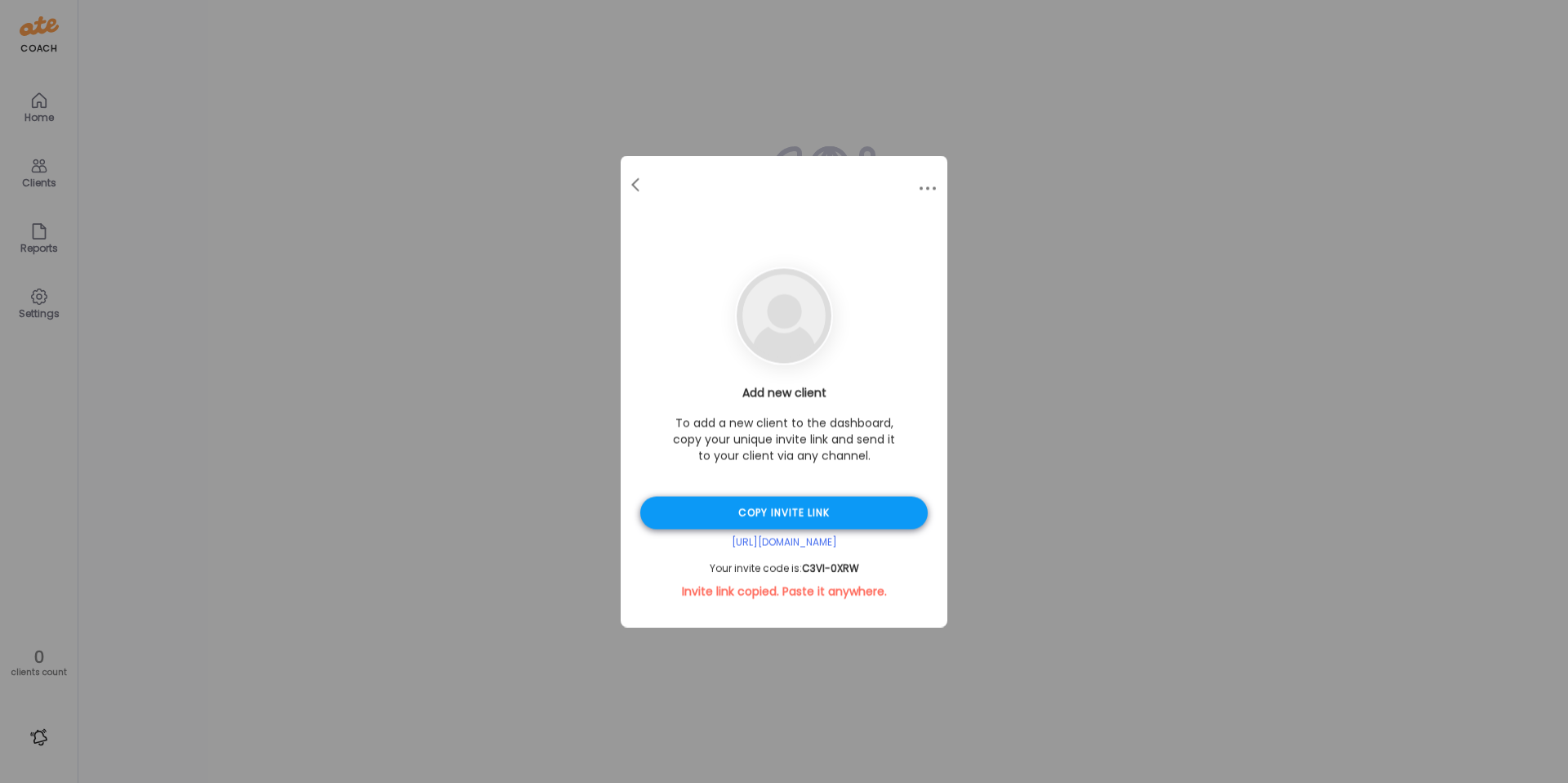
click at [822, 509] on div "Copy invite link" at bounding box center [784, 512] width 287 height 33
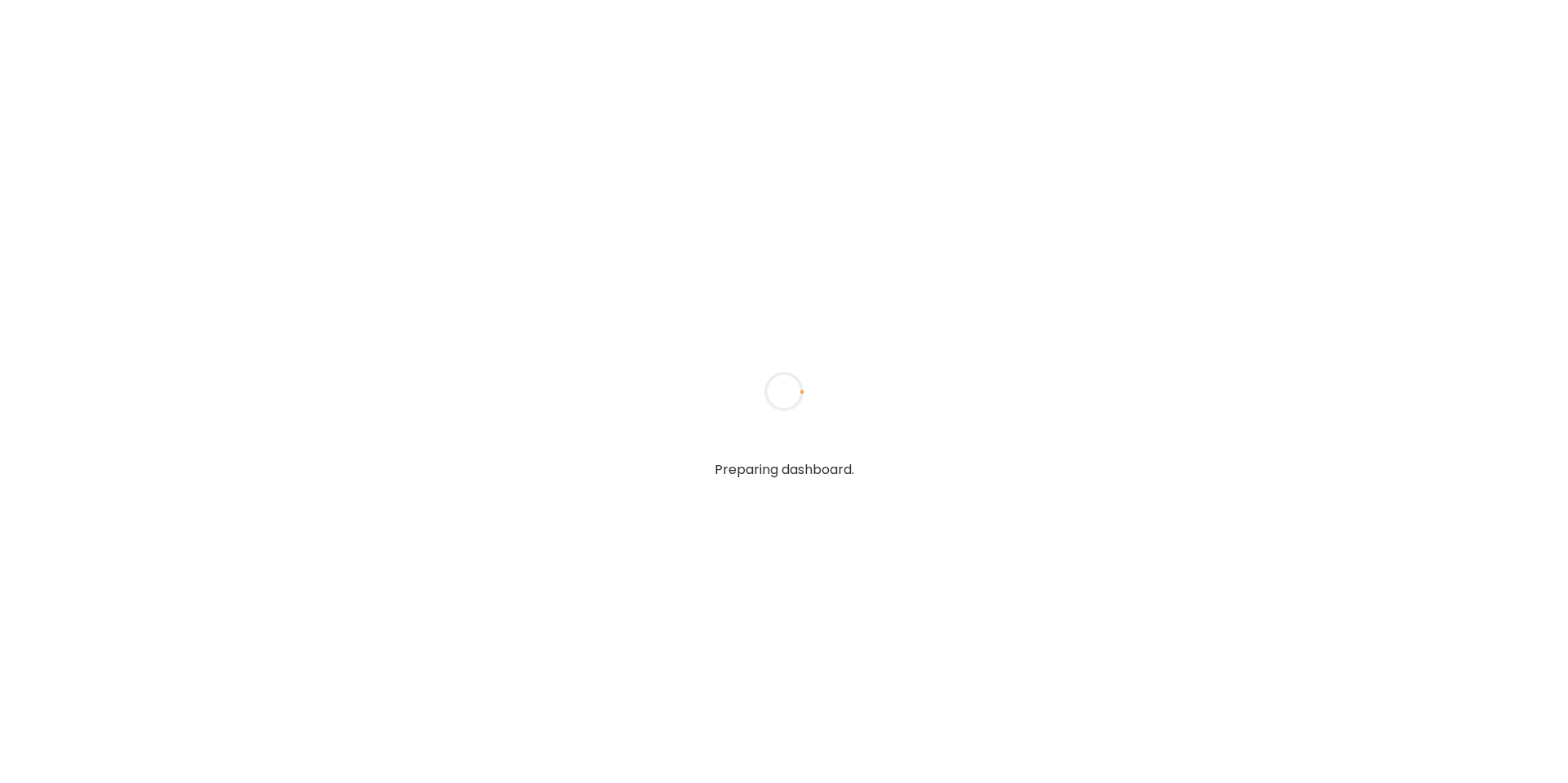
type input "**********"
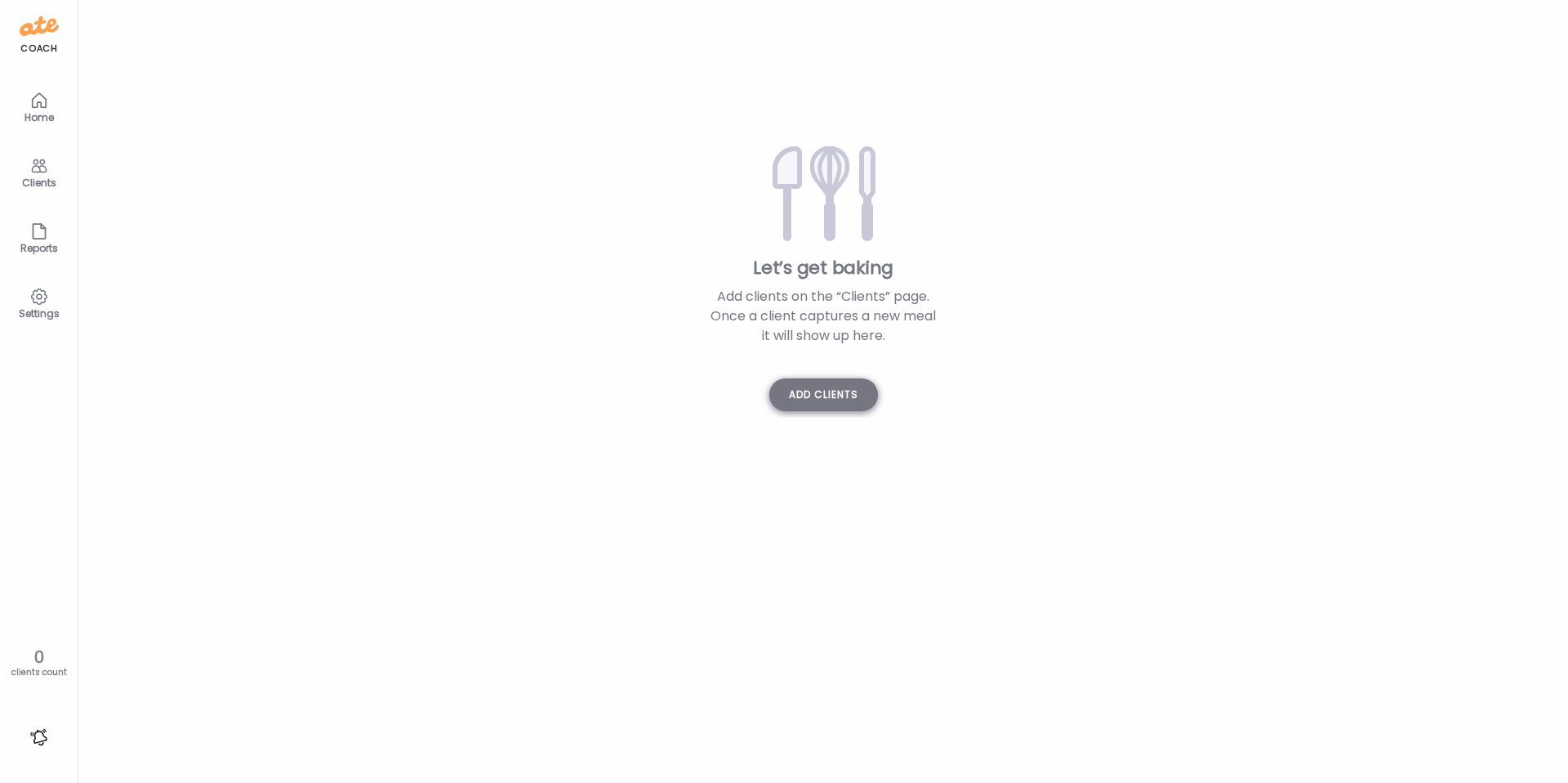
click at [846, 401] on div "Add clients" at bounding box center [823, 394] width 108 height 33
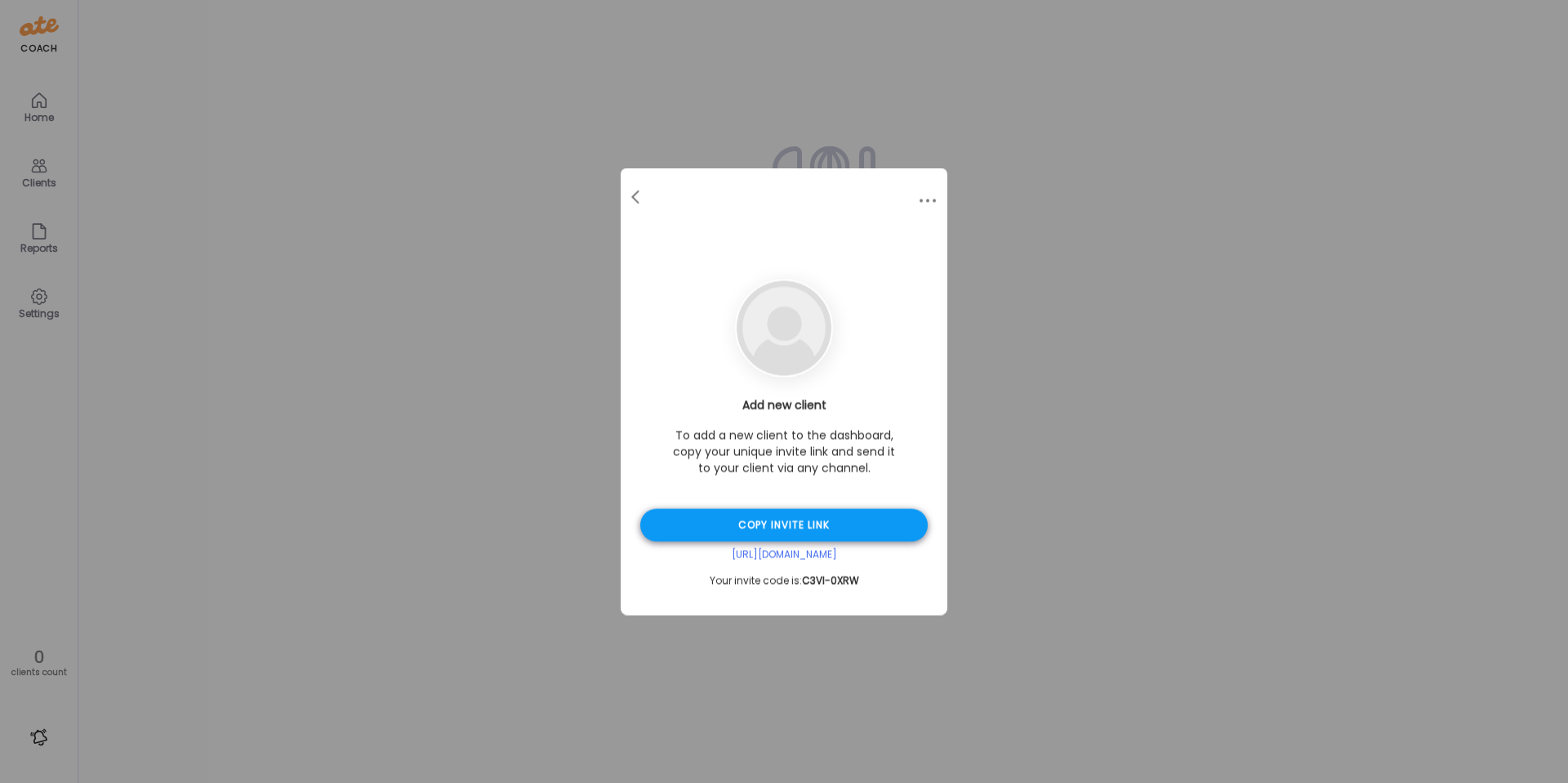
click at [801, 523] on div "Copy invite link" at bounding box center [784, 525] width 287 height 33
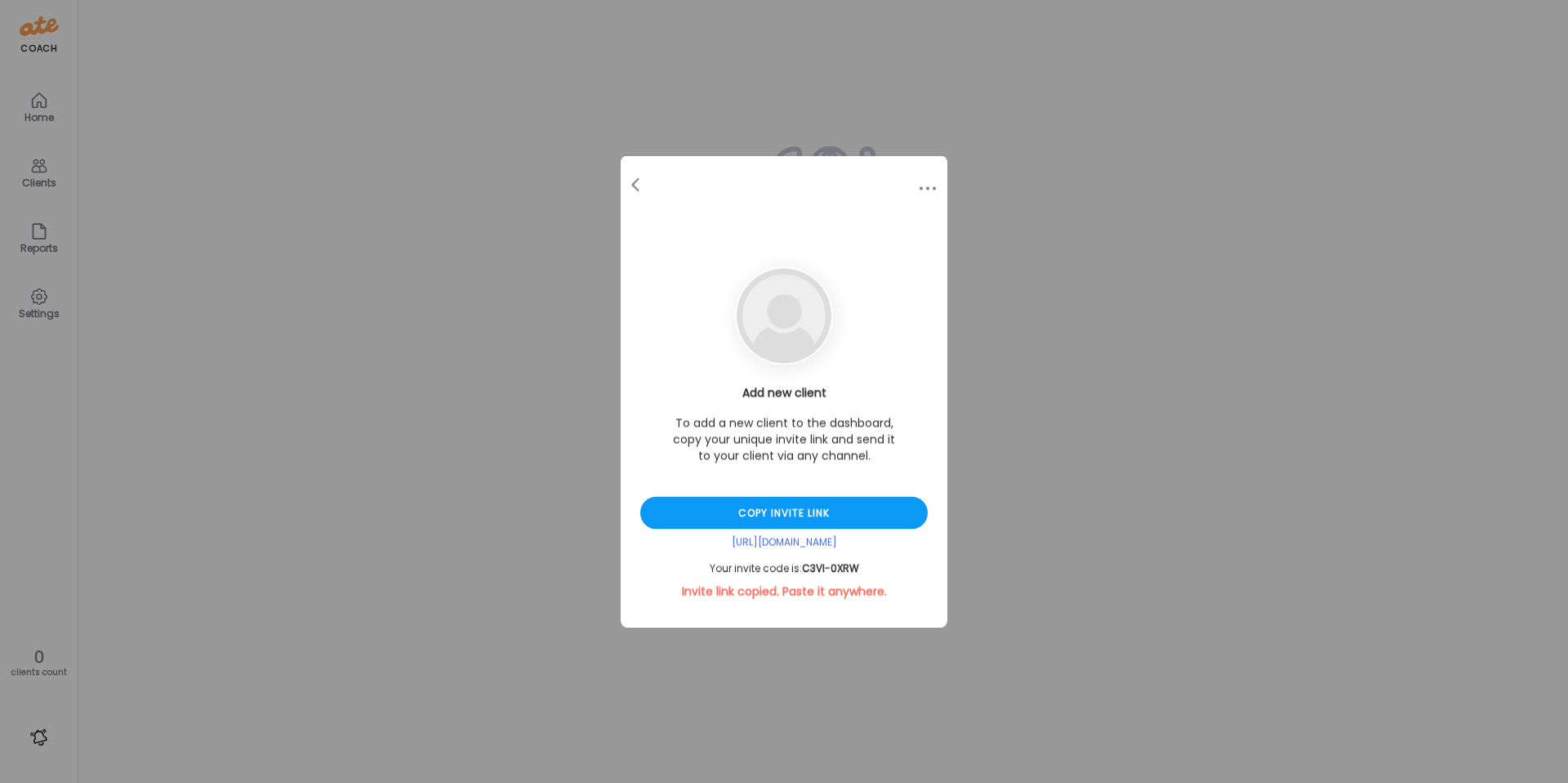
click at [646, 133] on div "Ate Coach Dashboard Wahoo! It’s official Take a moment to set up your Coach Pro…" at bounding box center [784, 392] width 1568 height 783
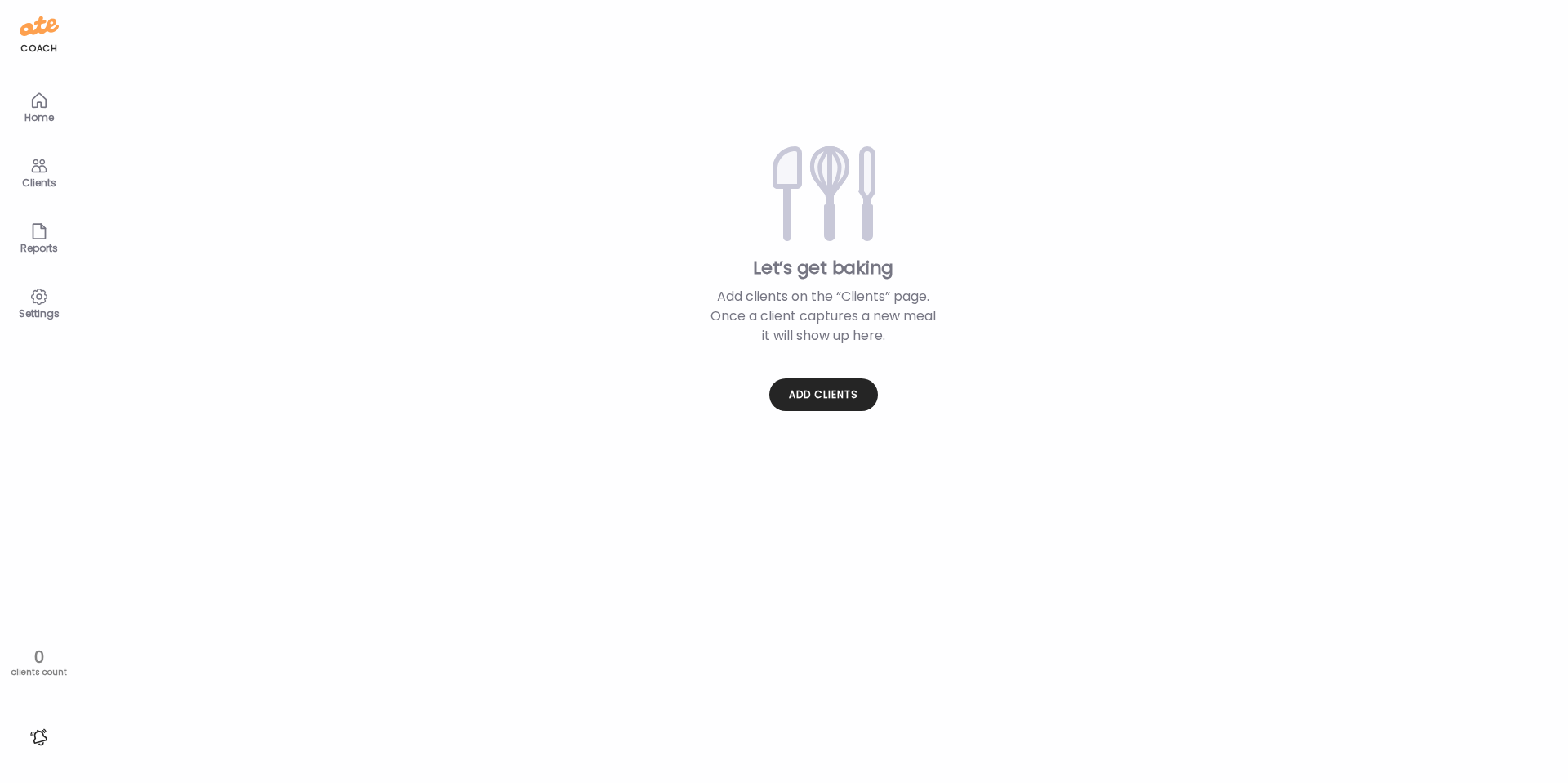
click at [33, 180] on div "Clients" at bounding box center [39, 182] width 59 height 11
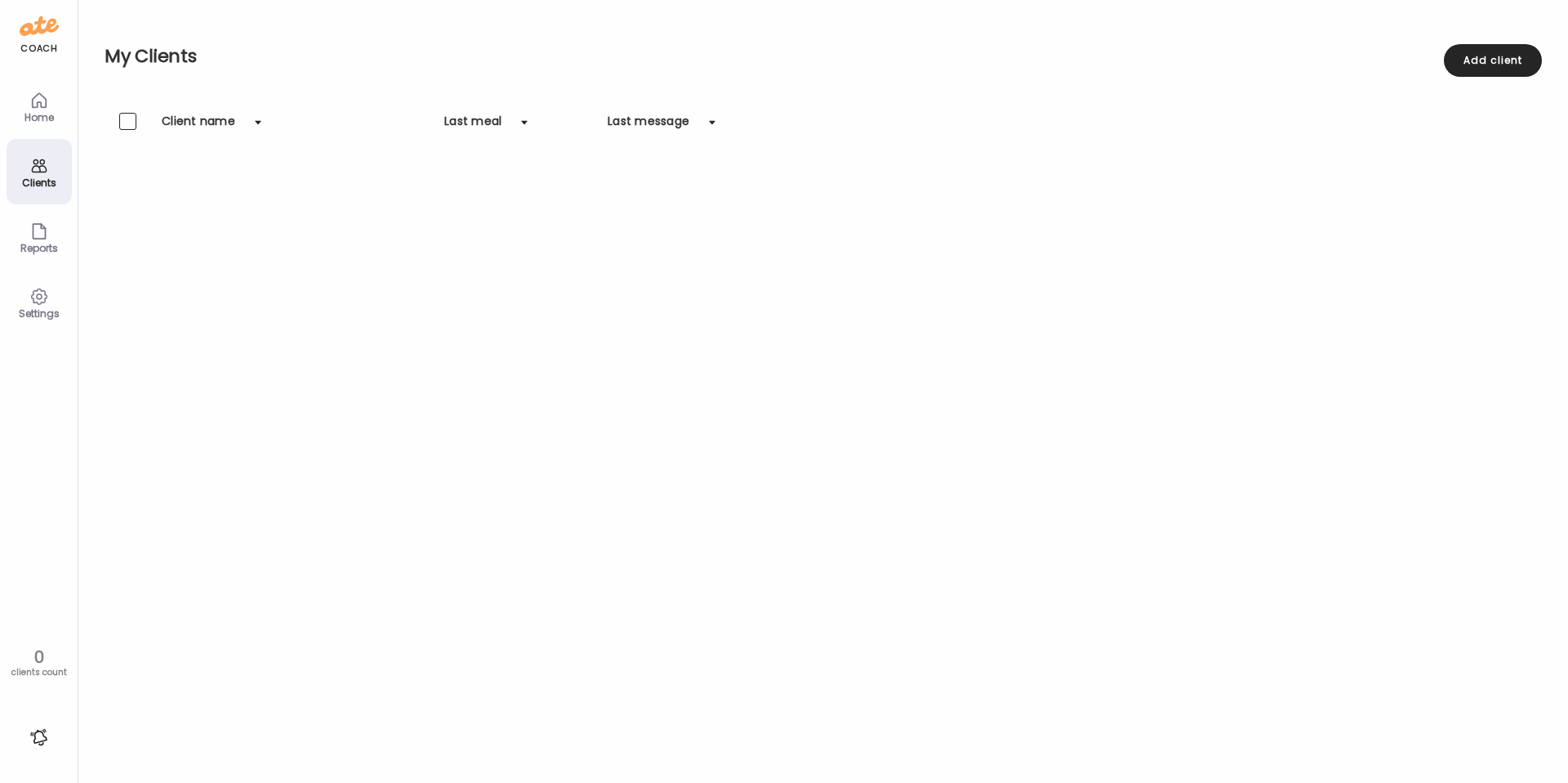
click at [33, 234] on icon at bounding box center [39, 231] width 13 height 15
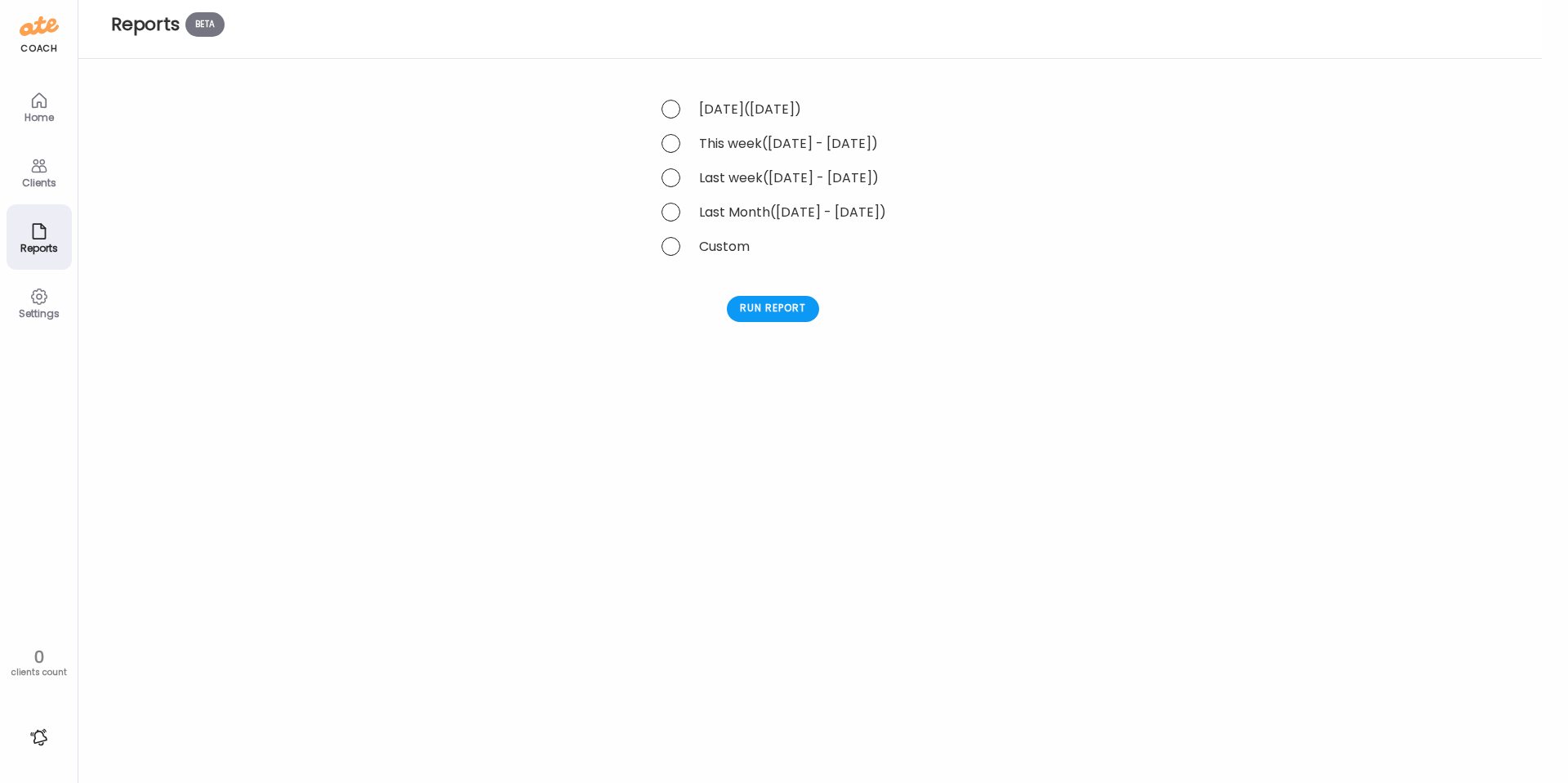
click at [35, 100] on icon at bounding box center [39, 100] width 19 height 19
